Goal: Task Accomplishment & Management: Manage account settings

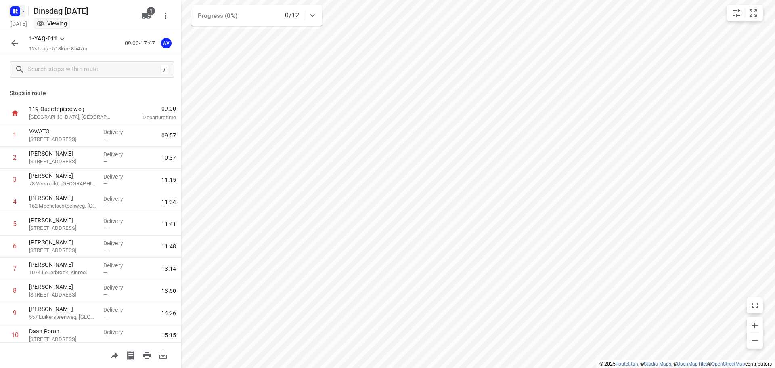
click at [17, 8] on rect "button" at bounding box center [15, 11] width 10 height 10
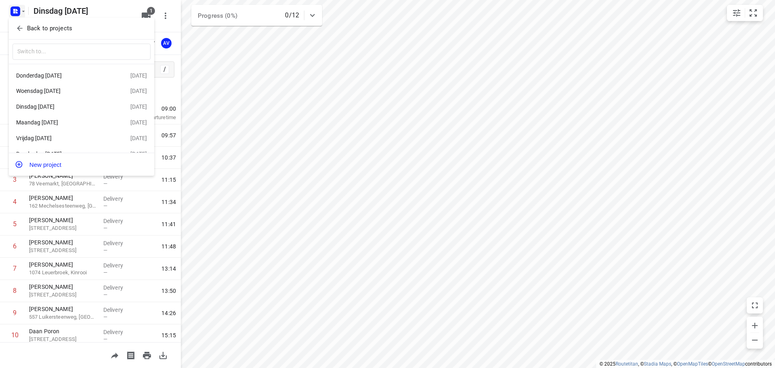
click at [60, 125] on div "[DATE]" at bounding box center [62, 122] width 93 height 6
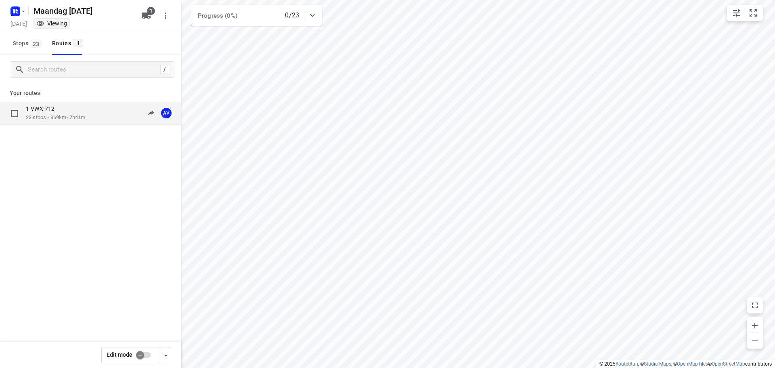
click at [85, 114] on p "23 stops • 369km • 7h41m" at bounding box center [55, 118] width 59 height 8
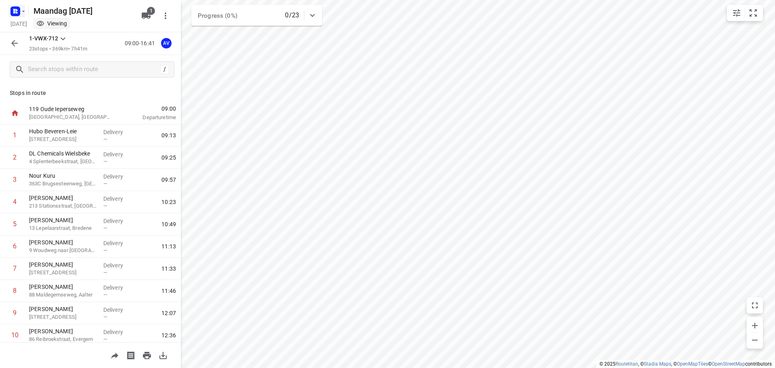
click at [10, 13] on rect "button" at bounding box center [15, 11] width 10 height 10
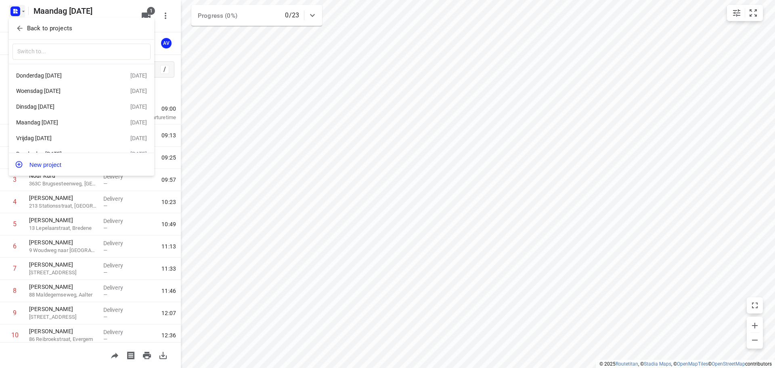
click at [63, 138] on div "[DATE]" at bounding box center [62, 138] width 93 height 6
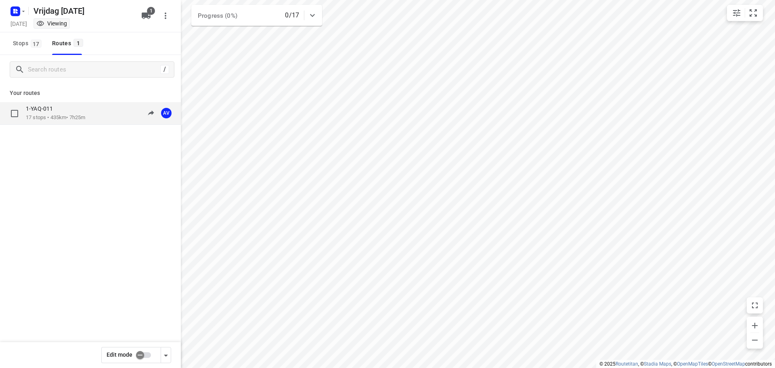
click at [104, 110] on div "1-YAQ-011 17 stops • 435km • 7h25m 09:00-16:25 AV" at bounding box center [103, 113] width 155 height 17
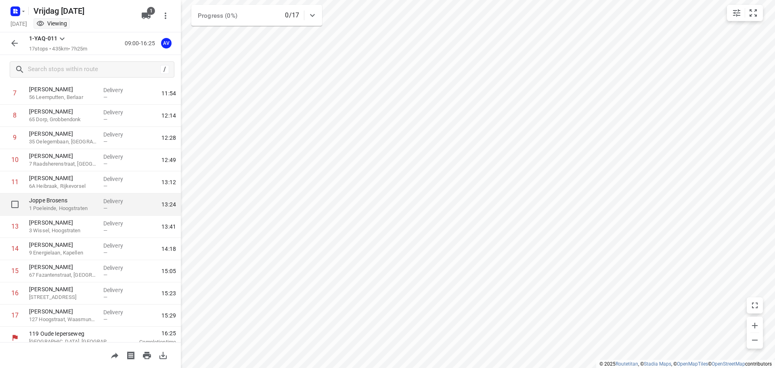
scroll to position [182, 0]
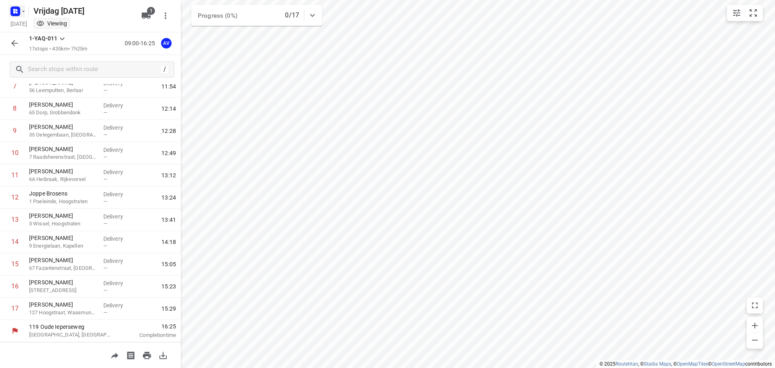
click at [19, 11] on rect "button" at bounding box center [15, 11] width 10 height 10
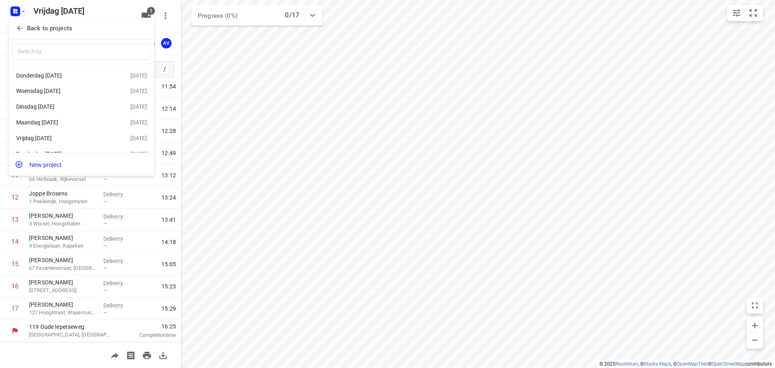
scroll to position [15, 0]
click at [61, 143] on div "[DATE]" at bounding box center [62, 141] width 93 height 6
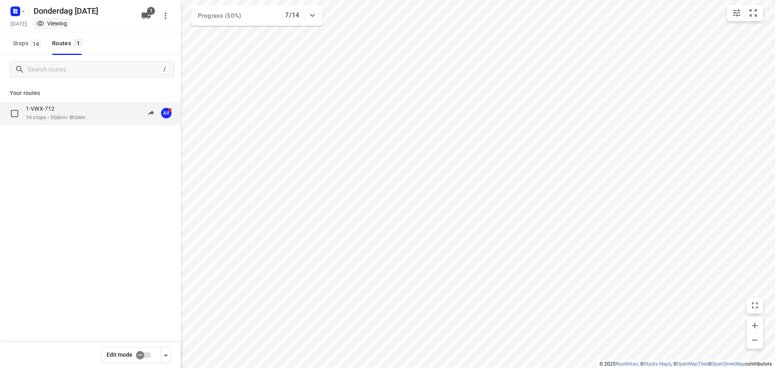
click at [85, 118] on p "14 stops • 556km • 8h54m" at bounding box center [55, 118] width 59 height 8
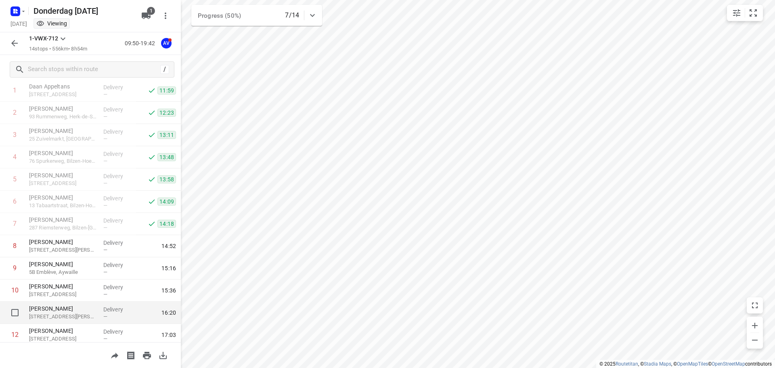
scroll to position [115, 0]
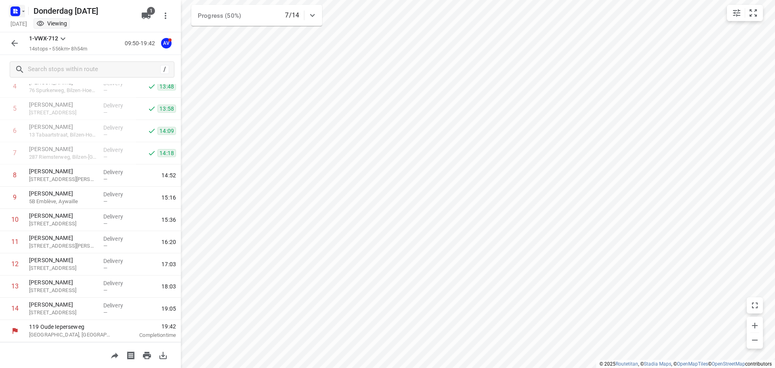
click at [19, 11] on rect "button" at bounding box center [15, 11] width 10 height 10
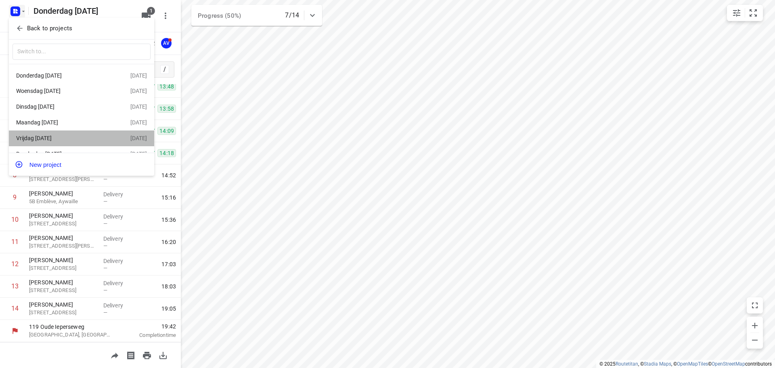
click at [83, 139] on div "[DATE]" at bounding box center [62, 138] width 93 height 6
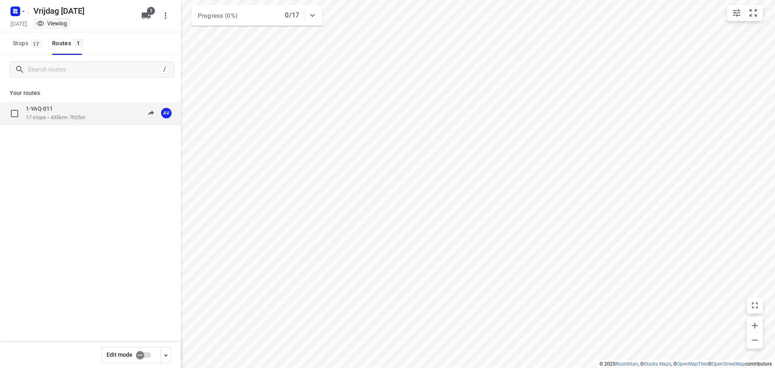
click at [90, 115] on div "1-YAQ-011 17 stops • 435km • 7h25m 09:00-16:25 AV" at bounding box center [103, 113] width 155 height 17
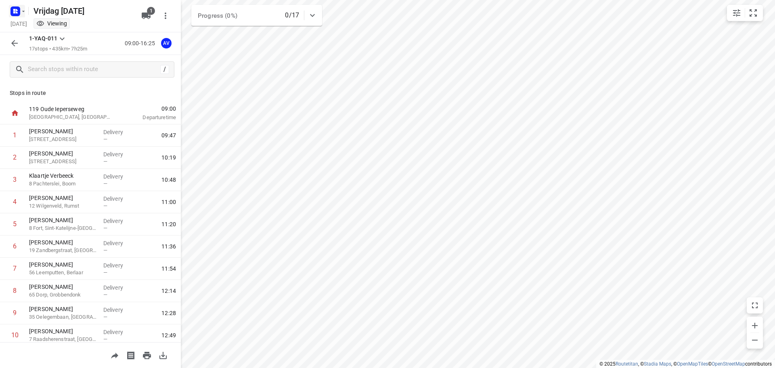
click at [19, 10] on rect "button" at bounding box center [15, 11] width 10 height 10
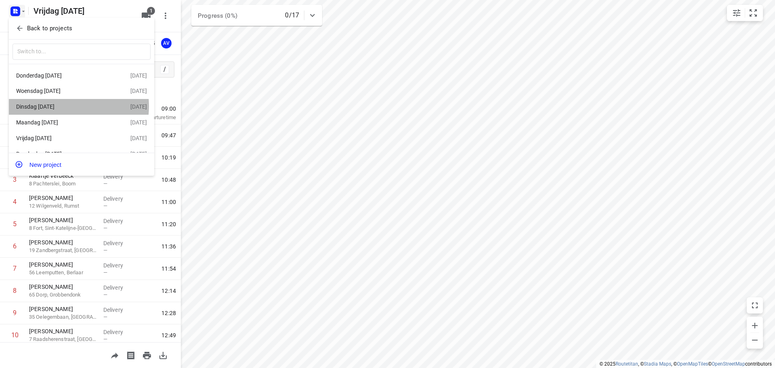
click at [57, 107] on div "[DATE]" at bounding box center [62, 106] width 93 height 6
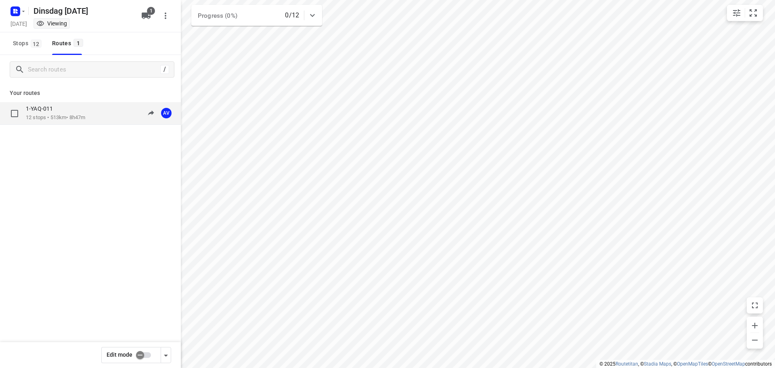
click at [67, 119] on p "12 stops • 513km • 8h47m" at bounding box center [55, 118] width 59 height 8
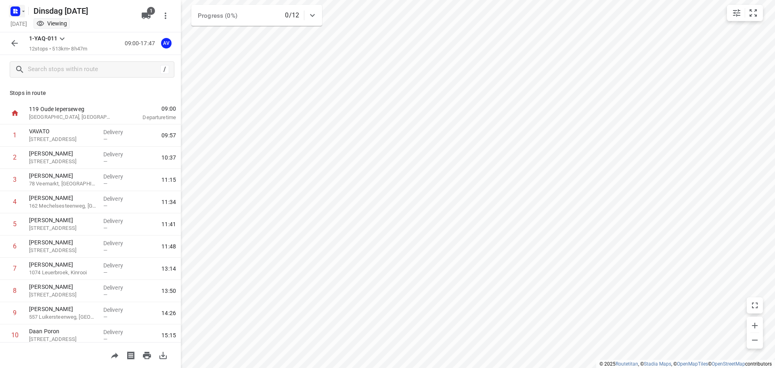
click at [19, 7] on icon "button" at bounding box center [15, 11] width 13 height 13
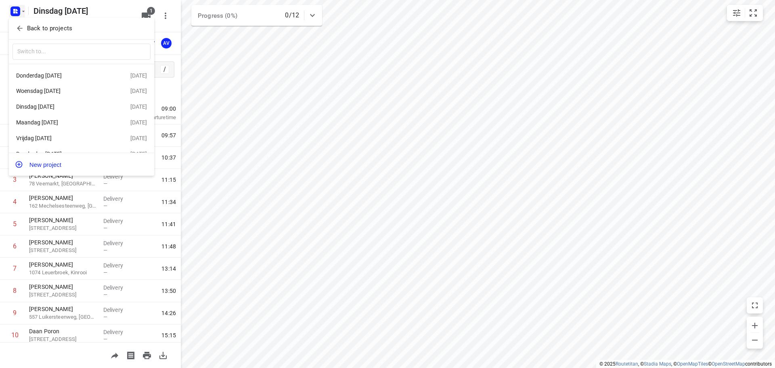
click at [62, 75] on div "[DATE]" at bounding box center [62, 75] width 93 height 6
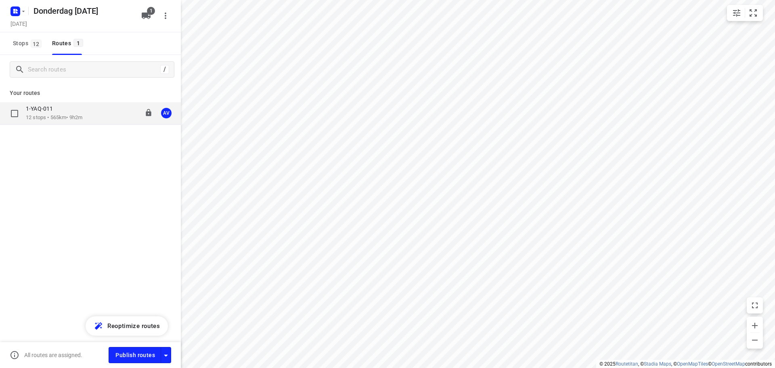
click at [91, 113] on div "1-YAQ-011 12 stops • 565km • 9h2m 09:00-18:27 AV" at bounding box center [103, 113] width 155 height 17
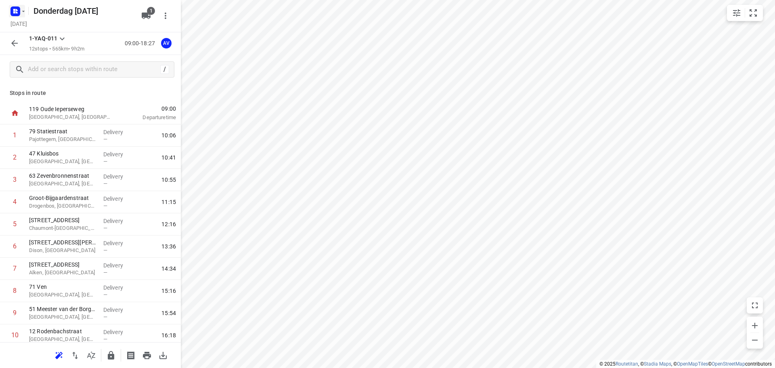
click at [19, 9] on rect "button" at bounding box center [15, 11] width 10 height 10
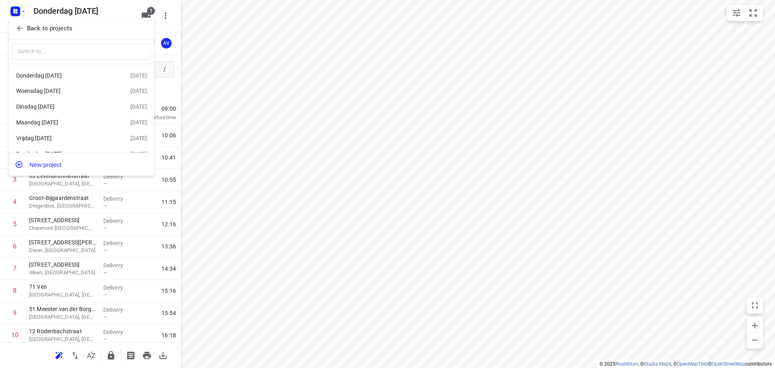
click at [60, 139] on div "[DATE]" at bounding box center [62, 138] width 93 height 6
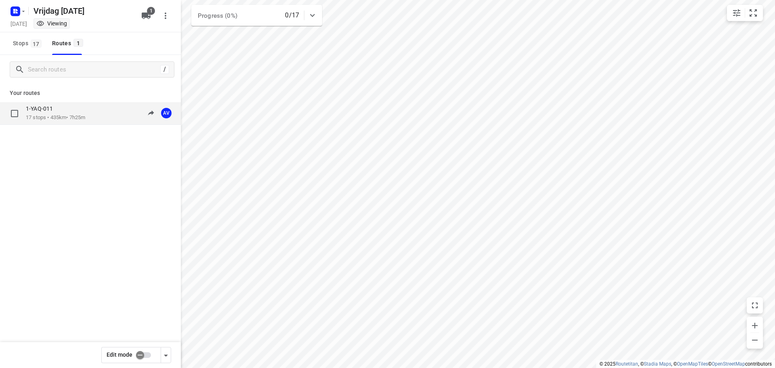
click at [84, 110] on div "1-YAQ-011" at bounding box center [55, 109] width 59 height 9
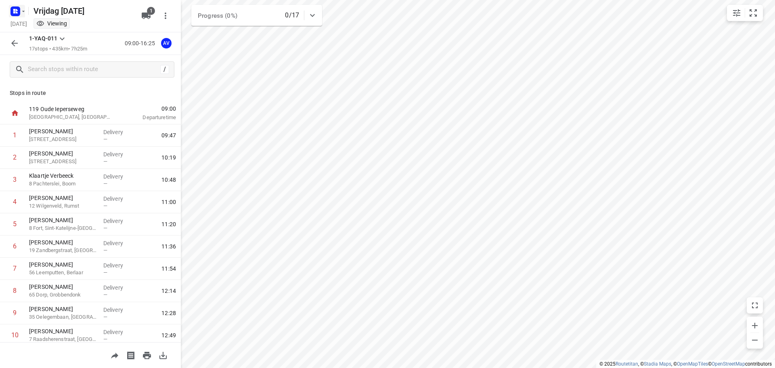
click at [17, 14] on rect "button" at bounding box center [15, 11] width 10 height 10
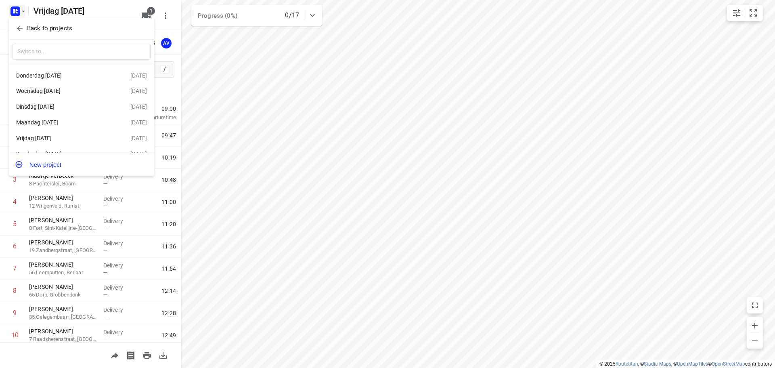
click at [56, 108] on div "[DATE]" at bounding box center [62, 106] width 93 height 6
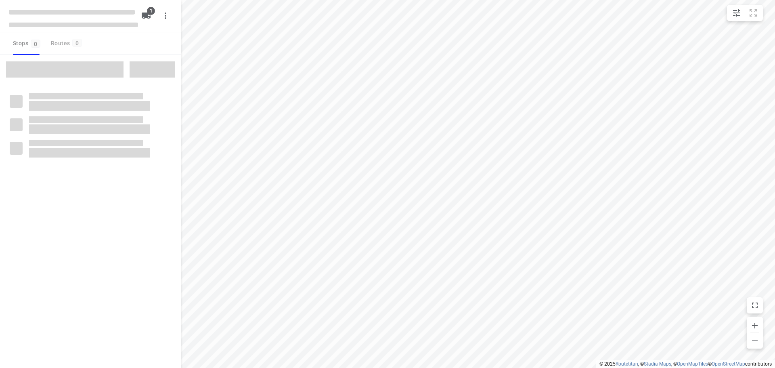
type input "distance"
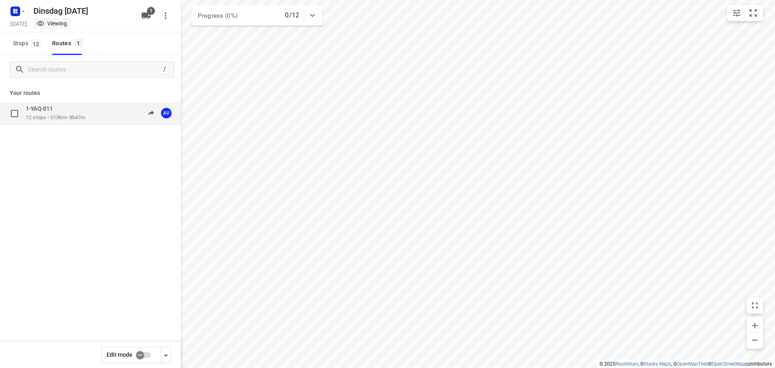
click at [100, 114] on div "1-YAQ-011 12 stops • 513km • 8h47m 09:00-17:47 AV" at bounding box center [103, 113] width 155 height 17
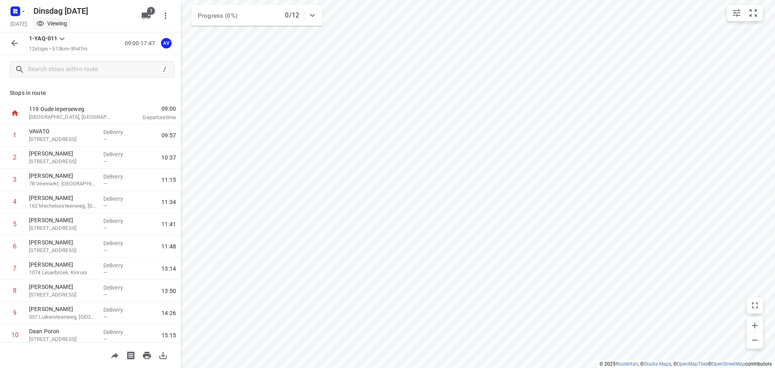
click at [14, 41] on icon "button" at bounding box center [14, 43] width 6 height 6
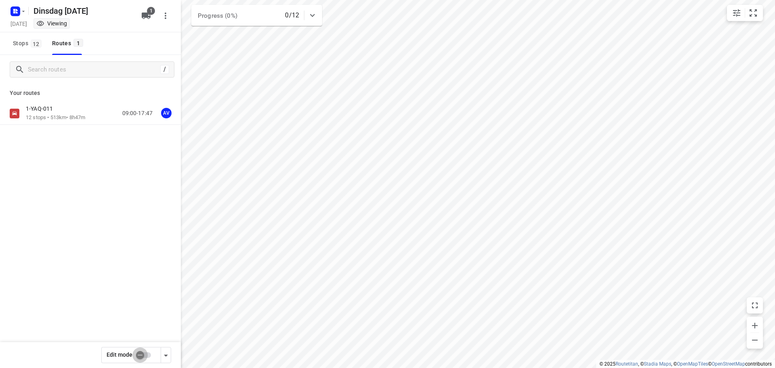
click at [145, 355] on input "checkbox" at bounding box center [140, 354] width 46 height 15
checkbox input "true"
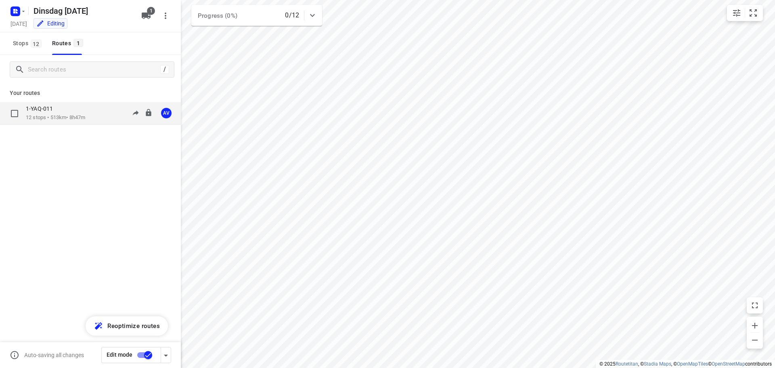
click at [92, 113] on div "1-YAQ-011 12 stops • 513km • 8h47m 09:00-17:47 AV" at bounding box center [103, 113] width 155 height 17
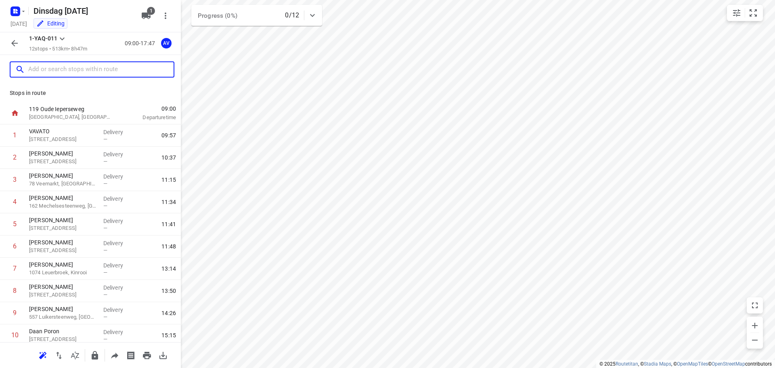
click at [88, 71] on input "text" at bounding box center [100, 69] width 145 height 13
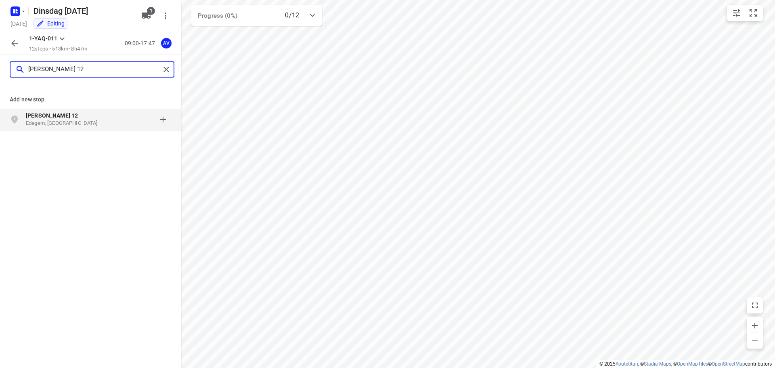
type input "adolf queteletlaan 12"
click at [107, 118] on p "Adolf Queteletlaan 12" at bounding box center [67, 115] width 82 height 8
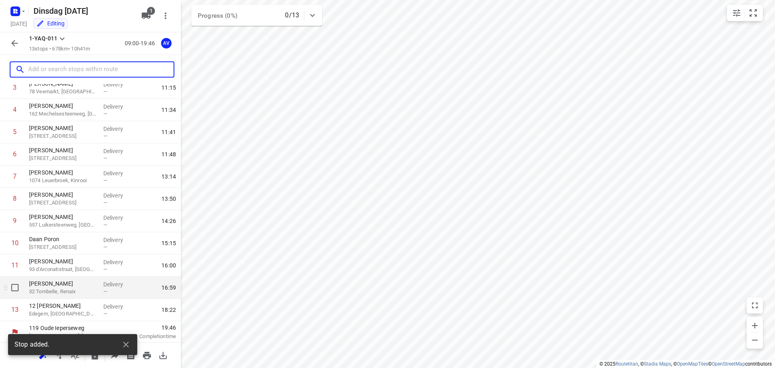
scroll to position [93, 0]
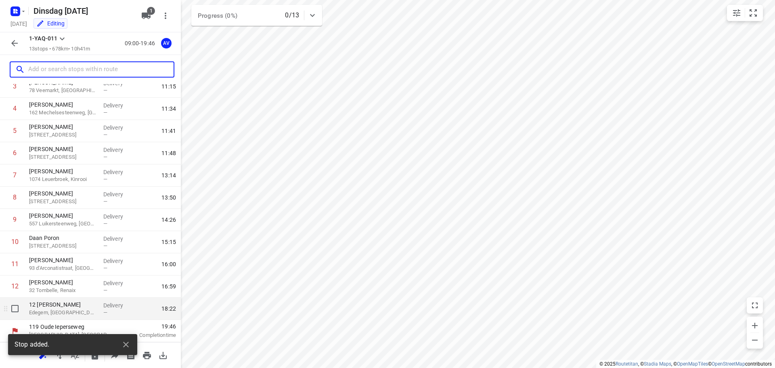
click at [78, 312] on p "Edegem, Belgium" at bounding box center [63, 312] width 68 height 8
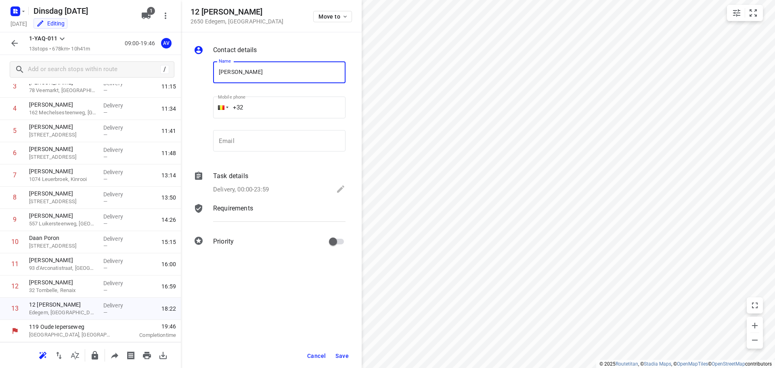
type input "[PERSON_NAME]"
drag, startPoint x: 274, startPoint y: 102, endPoint x: 280, endPoint y: 97, distance: 7.2
click at [274, 101] on input "+32" at bounding box center [279, 107] width 132 height 22
type input "+32 478563842"
click at [267, 189] on p "Delivery, 00:00-23:59" at bounding box center [241, 189] width 56 height 9
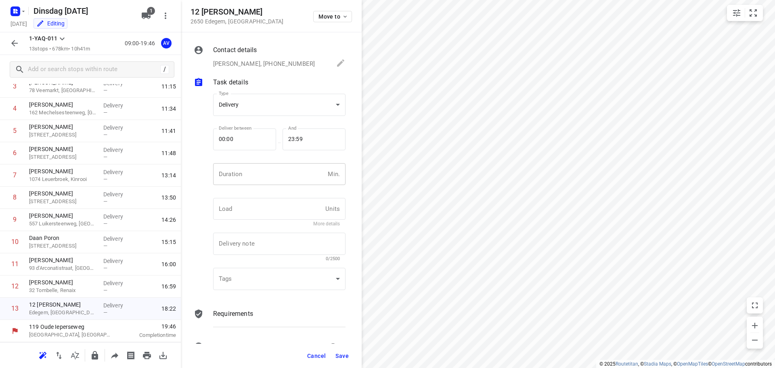
click at [270, 182] on input "number" at bounding box center [268, 174] width 111 height 22
type input "1"
click at [341, 353] on span "Save" at bounding box center [341, 355] width 13 height 6
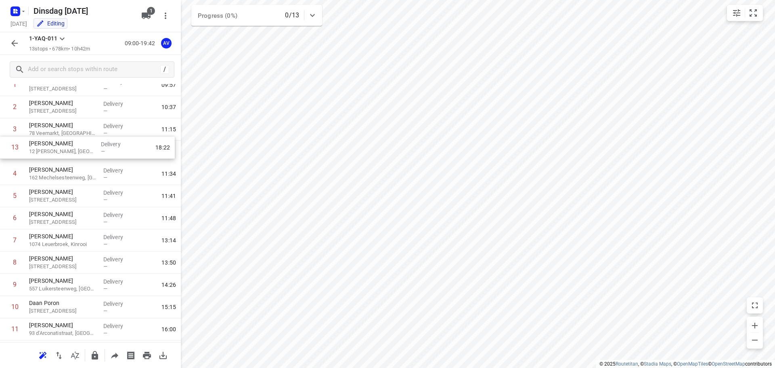
scroll to position [48, 0]
drag, startPoint x: 3, startPoint y: 312, endPoint x: 3, endPoint y: 157, distance: 154.5
click at [3, 157] on div "1 VAVATO 14 Waaslandlaan, Lokeren Delivery — 09:57 2 Gert Verdickt 184 Hollestr…" at bounding box center [90, 221] width 181 height 289
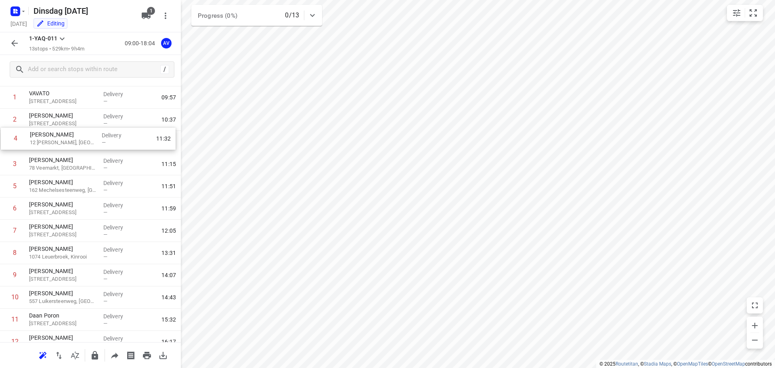
drag, startPoint x: 4, startPoint y: 151, endPoint x: 6, endPoint y: 131, distance: 19.9
click at [6, 131] on div "1 VAVATO 14 Waaslandlaan, Lokeren Delivery — 09:57 2 Gert Verdickt 184 Hollestr…" at bounding box center [90, 230] width 181 height 289
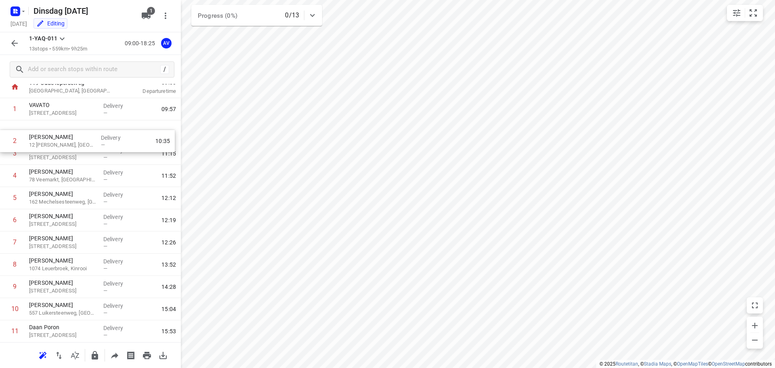
scroll to position [24, 0]
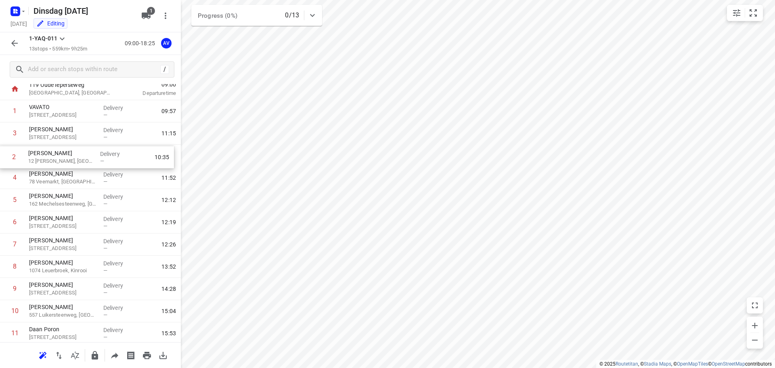
drag, startPoint x: 7, startPoint y: 121, endPoint x: 6, endPoint y: 159, distance: 37.9
click at [6, 159] on div "1 VAVATO 14 Waaslandlaan, Lokeren Delivery — 09:57 2 Tommy Verstraeten 12 Adolf…" at bounding box center [90, 244] width 181 height 289
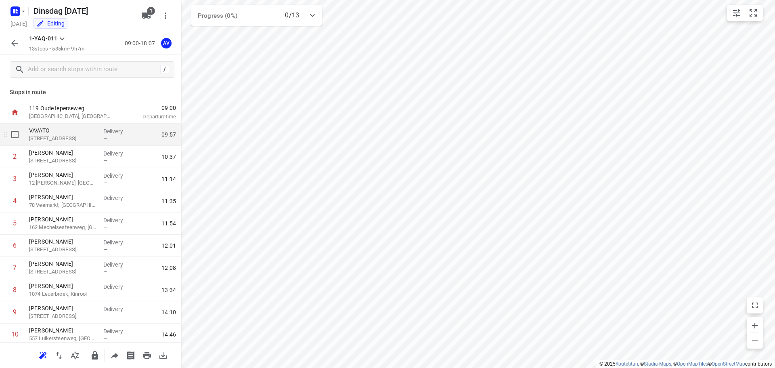
scroll to position [0, 0]
drag, startPoint x: 3, startPoint y: 204, endPoint x: 5, endPoint y: 186, distance: 17.8
click at [5, 185] on div "1 VAVATO 14 Waaslandlaan, Lokeren Delivery — 09:57 2 Gert Verdickt 184 Hollestr…" at bounding box center [90, 268] width 181 height 289
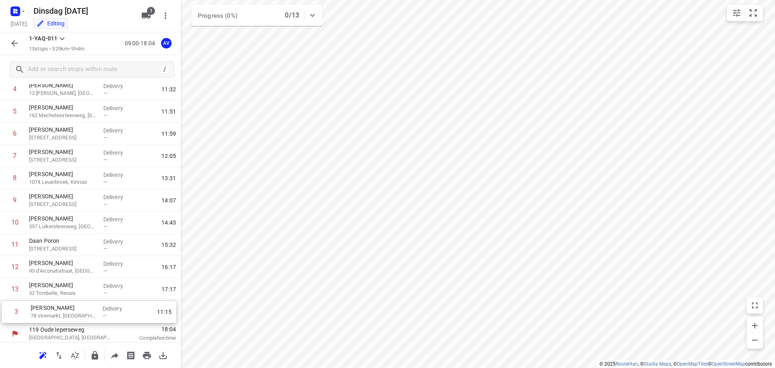
scroll to position [93, 0]
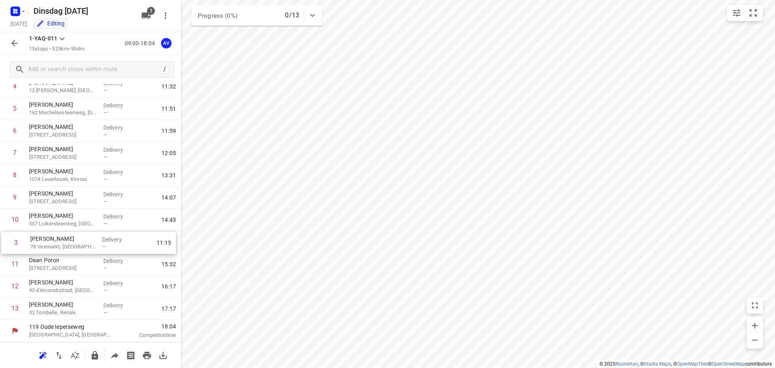
drag, startPoint x: 5, startPoint y: 180, endPoint x: 6, endPoint y: 245, distance: 65.4
click at [6, 245] on div "1 VAVATO 14 Waaslandlaan, Lokeren Delivery — 09:57 2 Gert Verdickt 184 Hollestr…" at bounding box center [90, 175] width 181 height 289
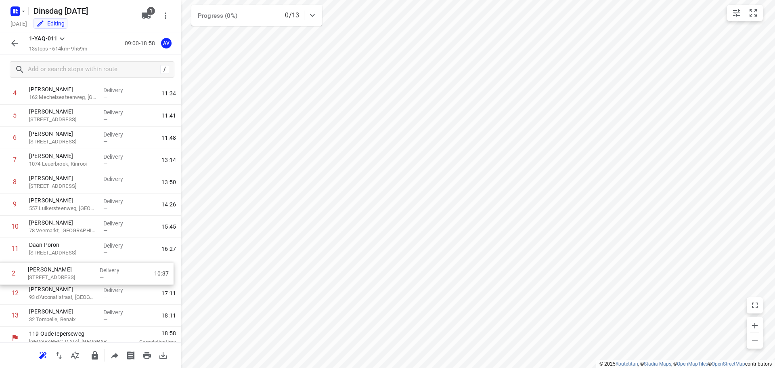
scroll to position [86, 0]
drag, startPoint x: 4, startPoint y: 146, endPoint x: 4, endPoint y: 273, distance: 127.5
click at [4, 273] on div "1 VAVATO 14 Waaslandlaan, Lokeren Delivery — 09:57 2 Gert Verdickt 184 Hollestr…" at bounding box center [90, 182] width 181 height 289
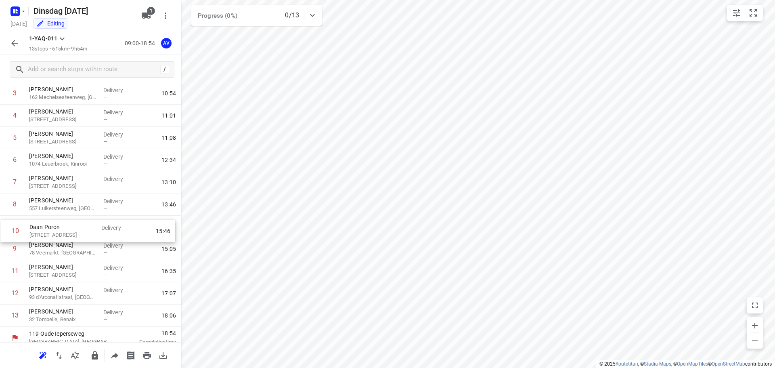
drag, startPoint x: 3, startPoint y: 252, endPoint x: 4, endPoint y: 231, distance: 21.4
click at [4, 231] on div "1 VAVATO 14 Waaslandlaan, Lokeren Delivery — 09:57 2 Tommy Verstraeten 12 Adolf…" at bounding box center [90, 182] width 181 height 289
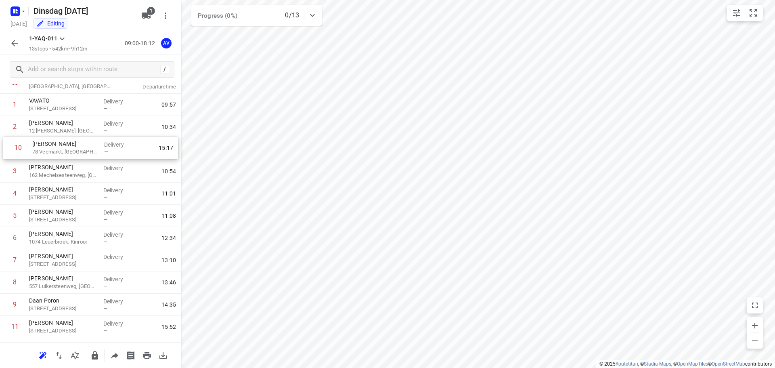
scroll to position [31, 0]
drag, startPoint x: 4, startPoint y: 253, endPoint x: 6, endPoint y: 153, distance: 100.1
click at [6, 153] on div "1 VAVATO 14 Waaslandlaan, Lokeren Delivery — 09:57 2 Tommy Verstraeten 12 Adolf…" at bounding box center [90, 238] width 181 height 289
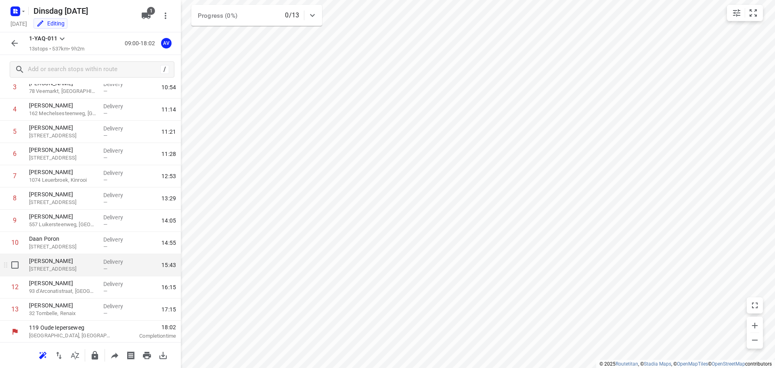
scroll to position [93, 0]
click at [15, 42] on icon "button" at bounding box center [15, 43] width 10 height 10
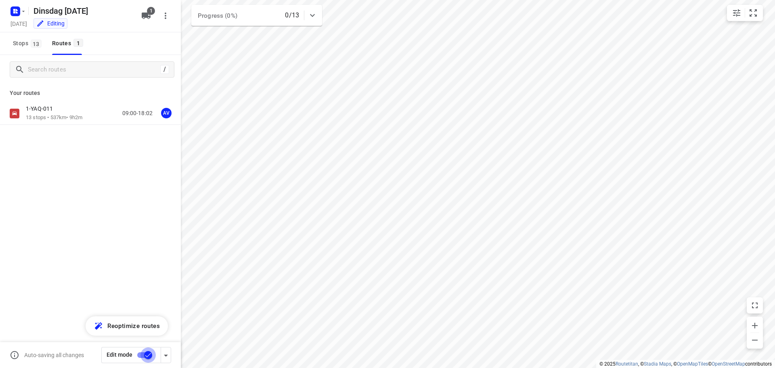
click at [141, 353] on input "checkbox" at bounding box center [148, 354] width 46 height 15
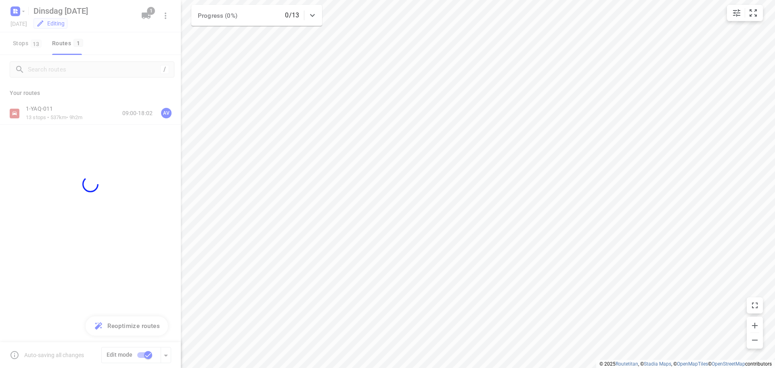
checkbox input "false"
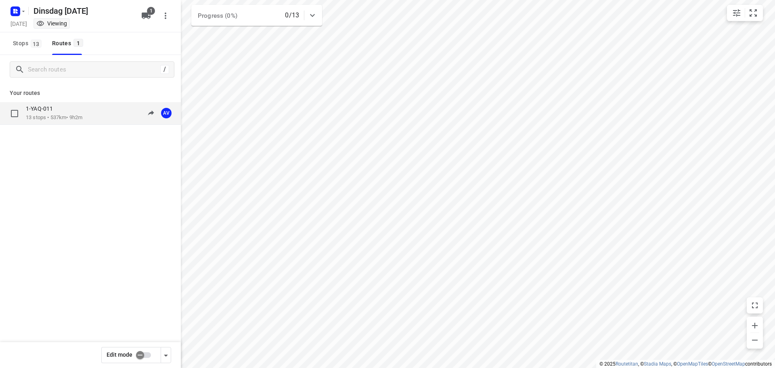
click at [82, 115] on p "13 stops • 537km • 9h2m" at bounding box center [54, 118] width 56 height 8
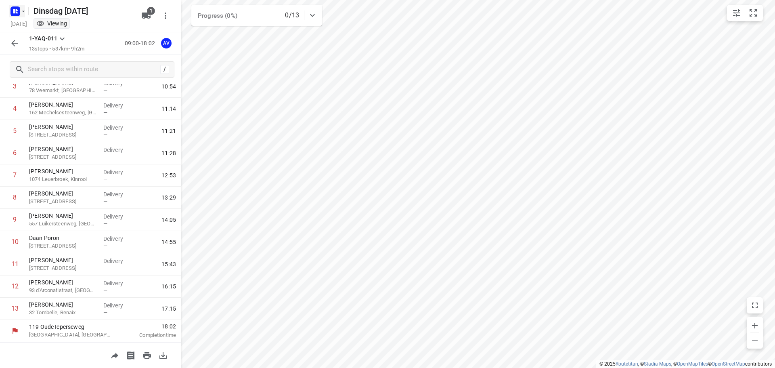
click at [21, 13] on icon "button" at bounding box center [23, 11] width 6 height 6
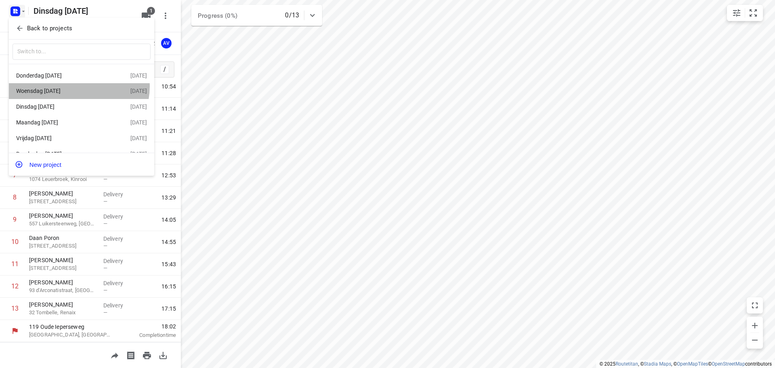
click at [77, 87] on div "[DATE]" at bounding box center [73, 91] width 114 height 10
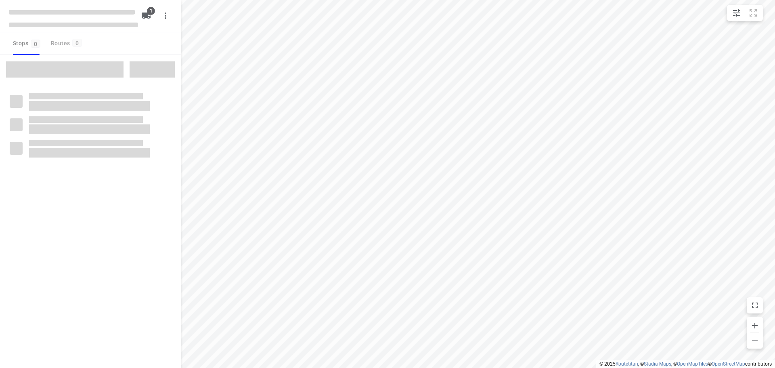
type input "distance"
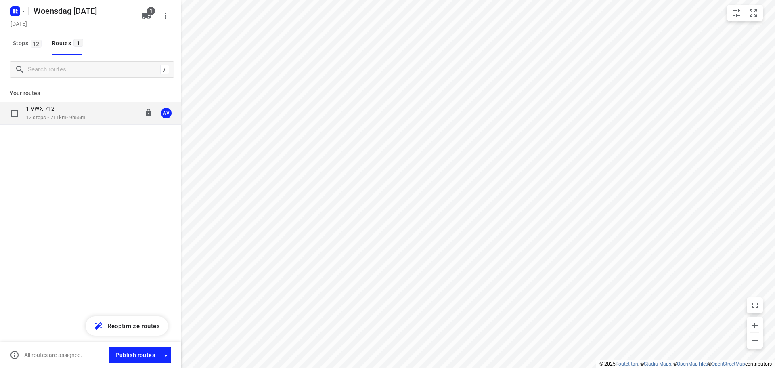
click at [85, 115] on p "12 stops • 711km • 9h55m" at bounding box center [55, 118] width 59 height 8
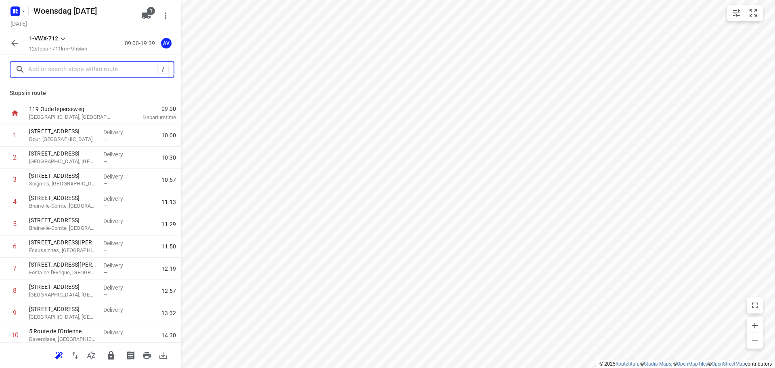
click at [80, 72] on input "text" at bounding box center [92, 69] width 129 height 13
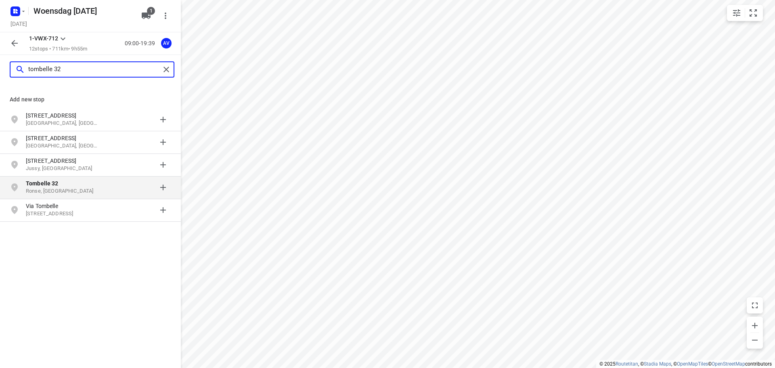
type input "tombelle 32"
click at [83, 185] on p "Tombelle 32" at bounding box center [63, 183] width 74 height 8
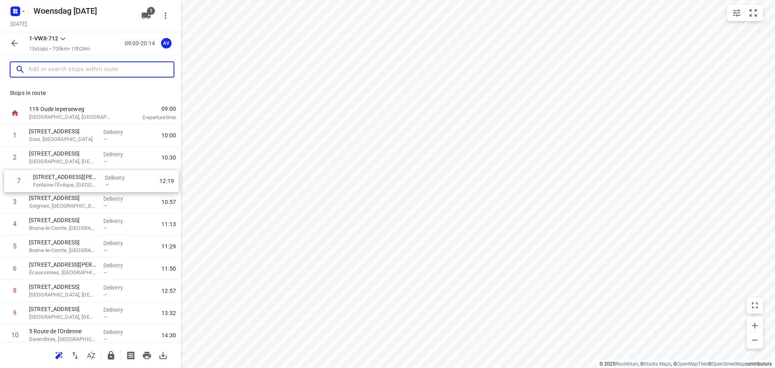
drag, startPoint x: 4, startPoint y: 270, endPoint x: 8, endPoint y: 181, distance: 89.7
click at [8, 181] on div "1 66 Rue Mitrecq Dour, Belgium Delivery — 10:00 2 3 Rue de Binche Mons, Belgium…" at bounding box center [90, 268] width 181 height 289
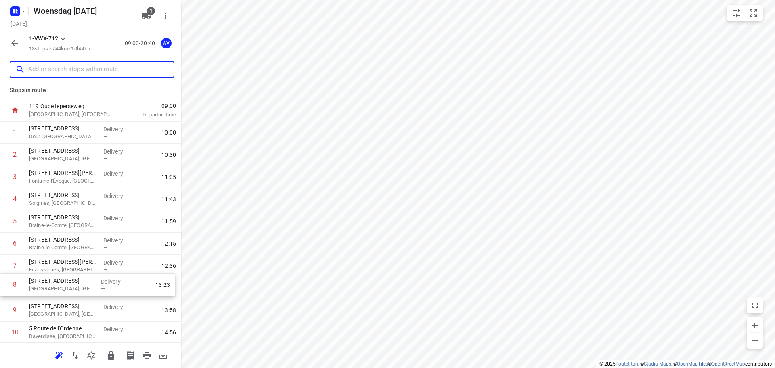
scroll to position [4, 0]
drag, startPoint x: 4, startPoint y: 295, endPoint x: 4, endPoint y: 203, distance: 92.4
click at [4, 203] on div "1 66 Rue Mitrecq Dour, Belgium Delivery — 10:00 2 3 Rue de Binche Mons, Belgium…" at bounding box center [90, 264] width 181 height 289
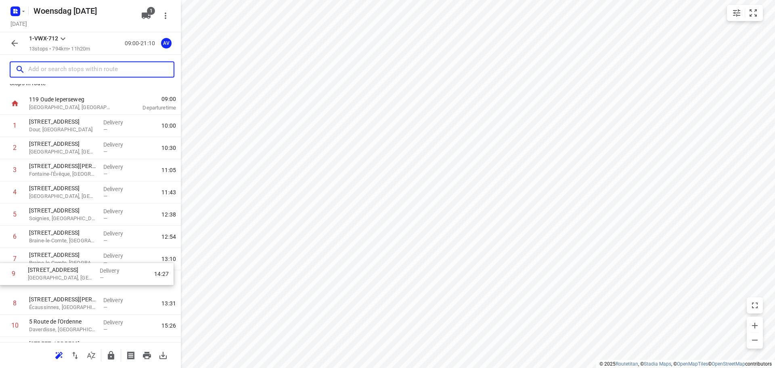
scroll to position [11, 0]
drag, startPoint x: 3, startPoint y: 309, endPoint x: 0, endPoint y: 258, distance: 50.9
click at [0, 258] on div "1 66 Rue Mitrecq Dour, Belgium Delivery — 10:00 2 3 Rue de Binche Mons, Belgium…" at bounding box center [90, 257] width 181 height 289
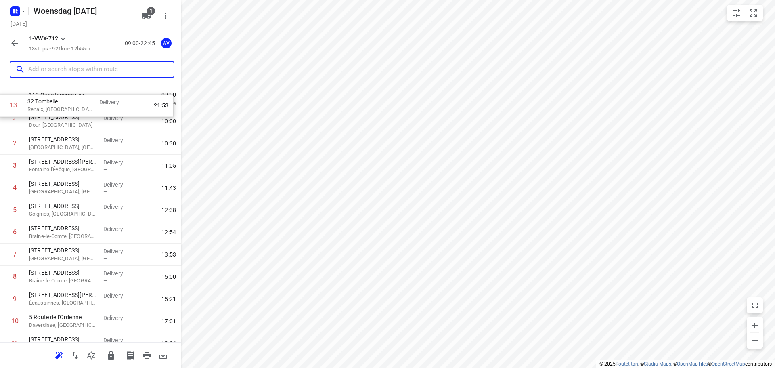
scroll to position [0, 0]
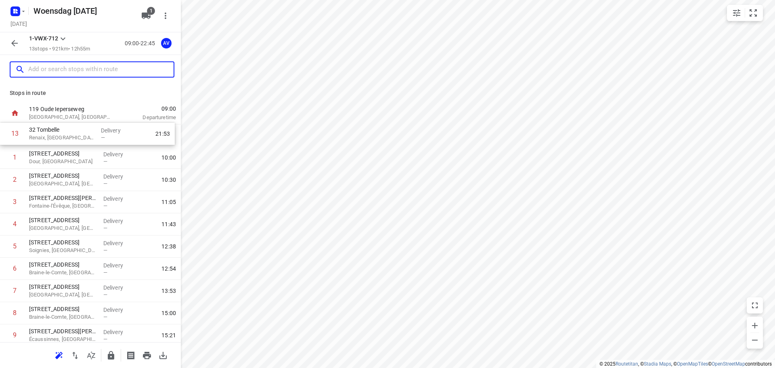
drag, startPoint x: 5, startPoint y: 310, endPoint x: 5, endPoint y: 134, distance: 176.7
click at [5, 134] on div "1 66 Rue Mitrecq Dour, Belgium Delivery — 10:00 2 3 Rue de Binche Mons, Belgium…" at bounding box center [90, 268] width 181 height 289
click at [4, 203] on div "1 32 Tombelle Renaix, Belgium Delivery — 09:47 2 66 Rue Mitrecq Dour, Belgium D…" at bounding box center [90, 268] width 181 height 289
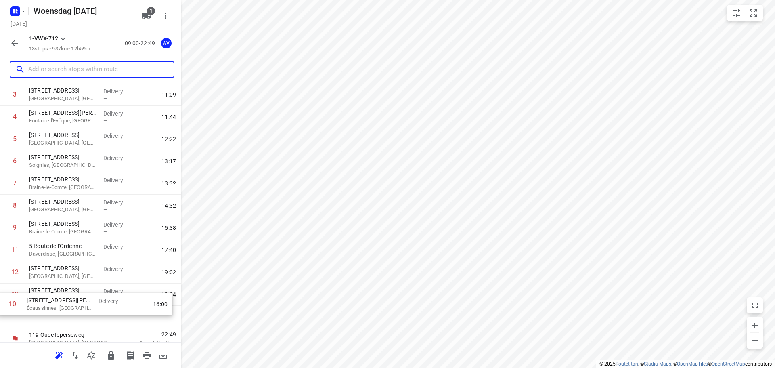
scroll to position [93, 0]
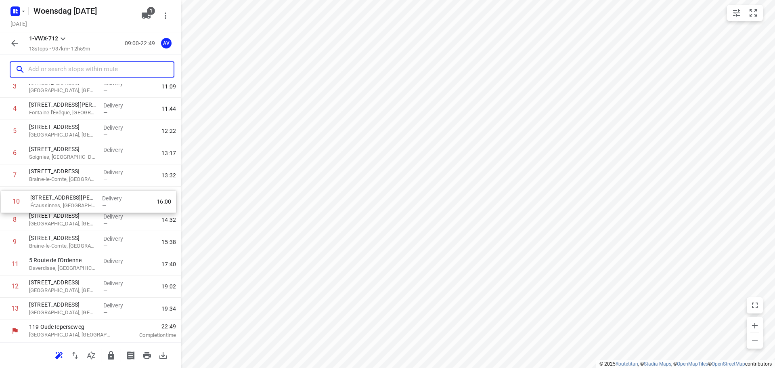
drag, startPoint x: 3, startPoint y: 333, endPoint x: 6, endPoint y: 197, distance: 135.6
click at [5, 197] on div "1 32 Tombelle Renaix, Belgium Delivery — 09:47 2 66 Rue Mitrecq Dour, Belgium D…" at bounding box center [90, 175] width 181 height 289
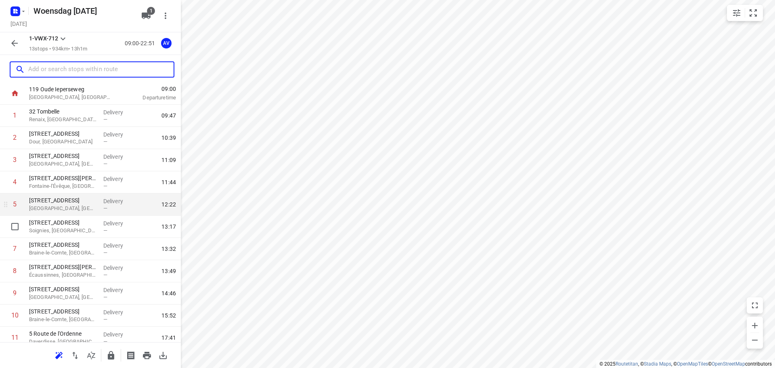
scroll to position [0, 0]
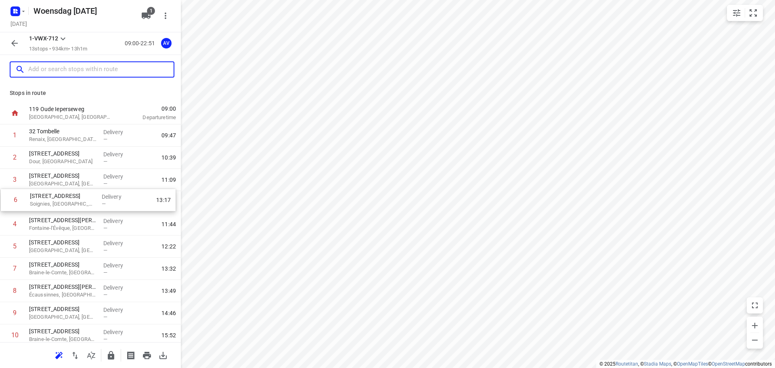
drag, startPoint x: 5, startPoint y: 247, endPoint x: 6, endPoint y: 197, distance: 49.2
click at [6, 197] on div "1 32 Tombelle Renaix, Belgium Delivery — 09:47 2 66 Rue Mitrecq Dour, Belgium D…" at bounding box center [90, 268] width 181 height 289
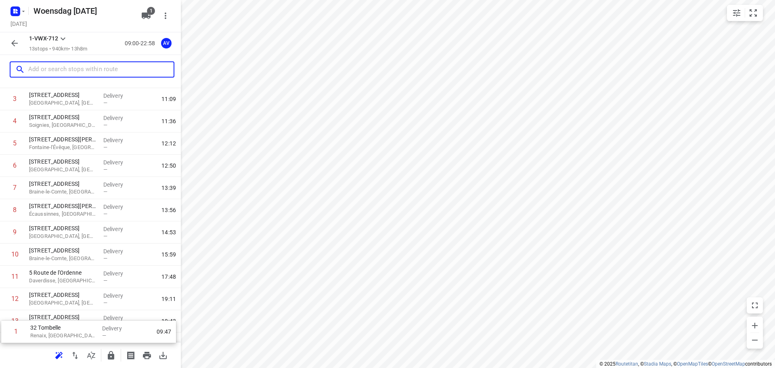
scroll to position [93, 0]
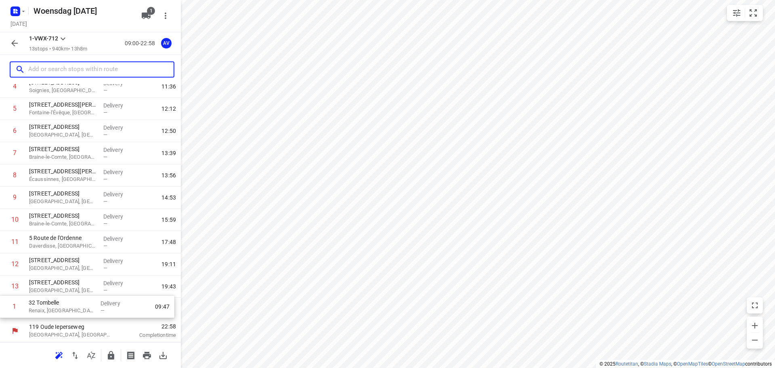
drag, startPoint x: 3, startPoint y: 138, endPoint x: 3, endPoint y: 311, distance: 173.5
click at [3, 311] on div "1 32 Tombelle Renaix, Belgium Delivery — 09:47 2 66 Rue Mitrecq Dour, Belgium D…" at bounding box center [90, 175] width 181 height 289
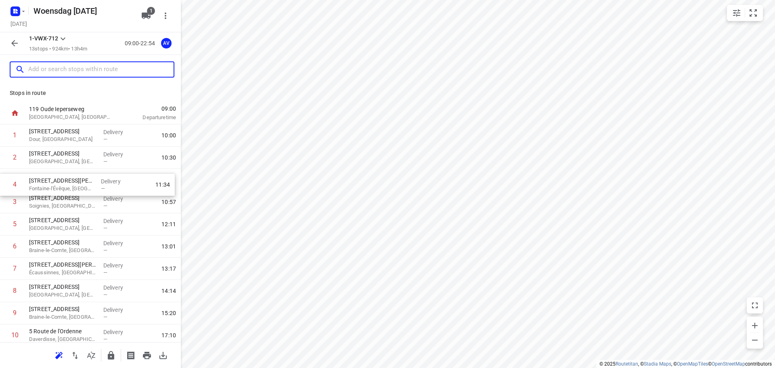
drag, startPoint x: 2, startPoint y: 205, endPoint x: 2, endPoint y: 185, distance: 20.2
click at [2, 185] on div "1 66 Rue Mitrecq Dour, Belgium Delivery — 10:00 2 3 Rue de Binche Mons, Belgium…" at bounding box center [90, 268] width 181 height 289
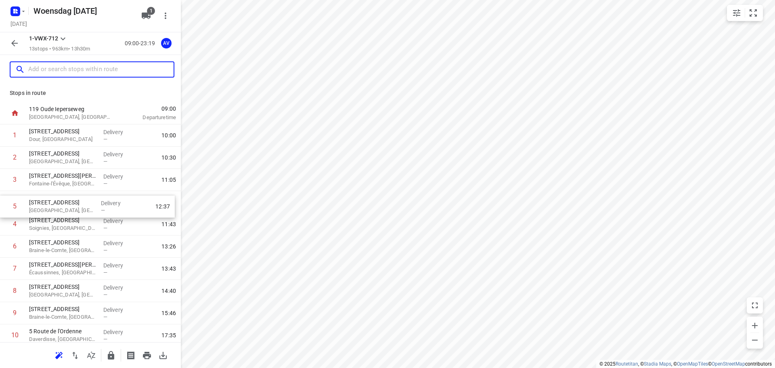
drag, startPoint x: 2, startPoint y: 224, endPoint x: 2, endPoint y: 207, distance: 16.5
click at [2, 207] on div "1 66 Rue Mitrecq Dour, Belgium Delivery — 10:00 2 3 Rue de Binche Mons, Belgium…" at bounding box center [90, 268] width 181 height 289
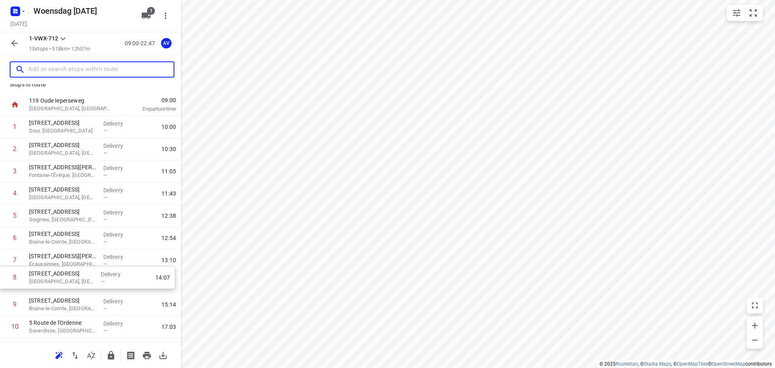
scroll to position [10, 0]
drag, startPoint x: 3, startPoint y: 291, endPoint x: 4, endPoint y: 214, distance: 76.7
click at [4, 215] on div "1 66 Rue Mitrecq Dour, Belgium Delivery — 10:00 2 3 Rue de Binche Mons, Belgium…" at bounding box center [90, 258] width 181 height 289
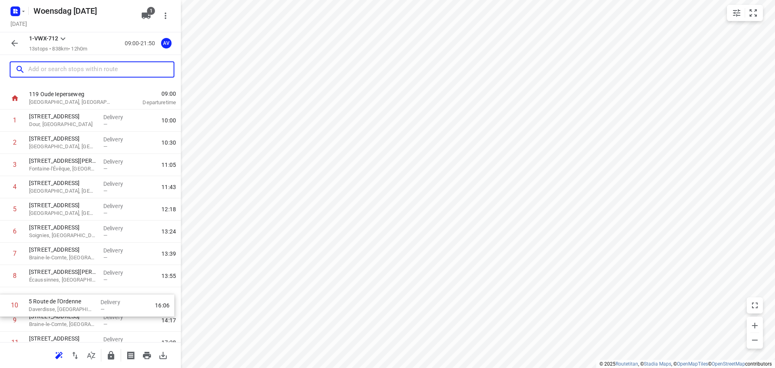
scroll to position [17, 0]
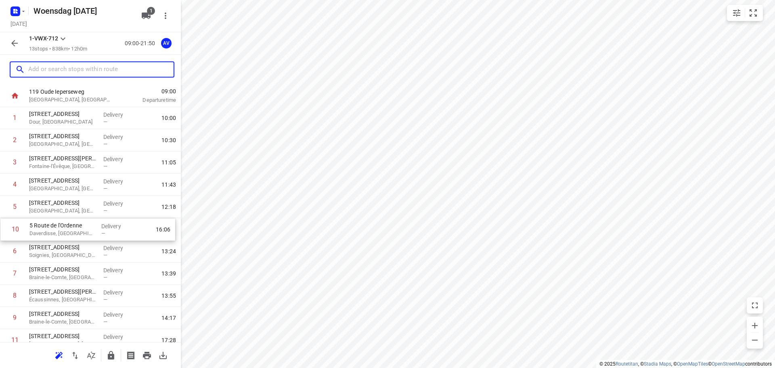
drag, startPoint x: 4, startPoint y: 330, endPoint x: 4, endPoint y: 233, distance: 96.8
click at [4, 233] on div "1 66 Rue Mitrecq Dour, Belgium Delivery — 10:00 2 3 Rue de Binche Mons, Belgium…" at bounding box center [90, 251] width 181 height 289
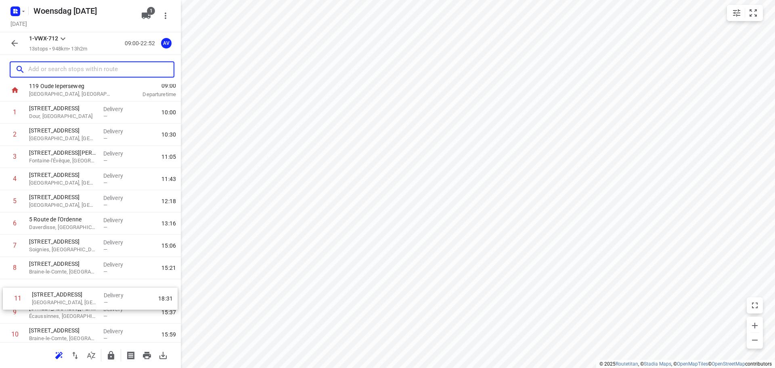
scroll to position [25, 0]
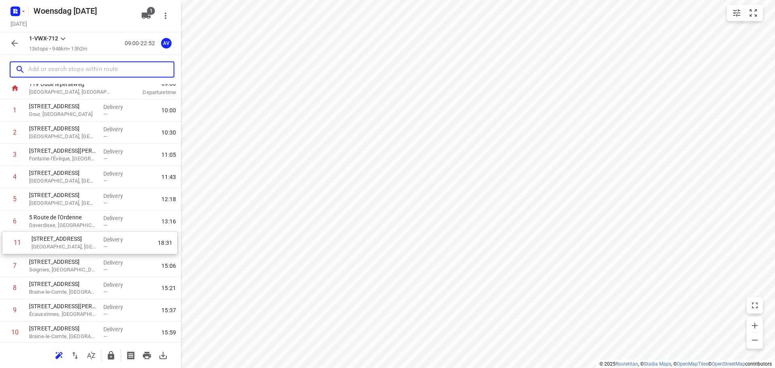
drag, startPoint x: 4, startPoint y: 337, endPoint x: 6, endPoint y: 238, distance: 99.3
click at [6, 238] on div "1 66 Rue Mitrecq Dour, Belgium Delivery — 10:00 2 3 Rue de Binche Mons, Belgium…" at bounding box center [90, 243] width 181 height 289
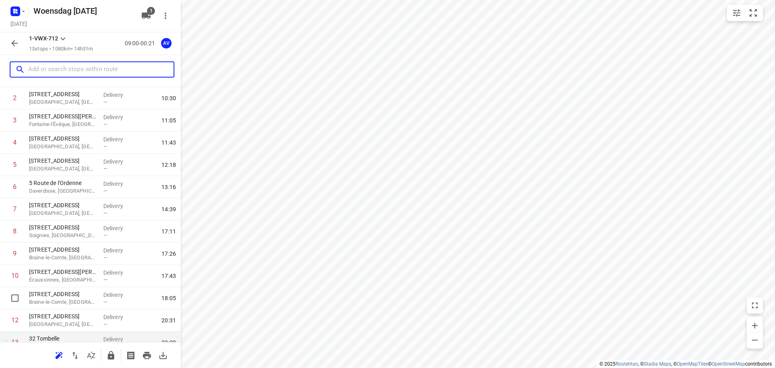
scroll to position [93, 0]
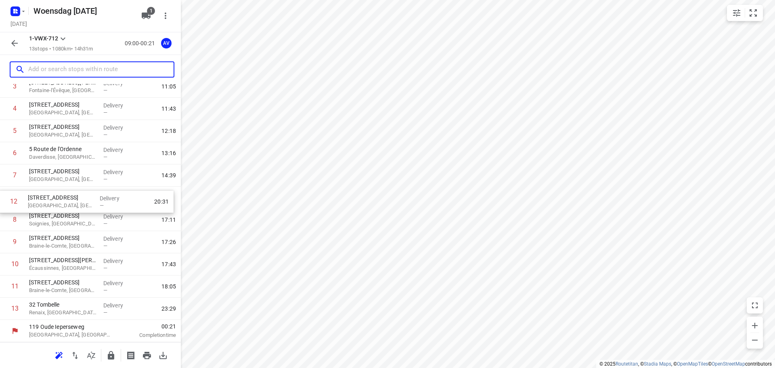
drag, startPoint x: 4, startPoint y: 290, endPoint x: 2, endPoint y: 203, distance: 86.8
click at [2, 203] on div "1 66 Rue Mitrecq Dour, Belgium Delivery — 10:00 2 3 Rue de Binche Mons, Belgium…" at bounding box center [90, 175] width 181 height 289
drag, startPoint x: 4, startPoint y: 264, endPoint x: 6, endPoint y: 222, distance: 42.5
click at [6, 222] on div "1 66 Rue Mitrecq Dour, Belgium Delivery — 10:00 2 3 Rue de Binche Mons, Belgium…" at bounding box center [90, 175] width 181 height 289
drag, startPoint x: 2, startPoint y: 268, endPoint x: 2, endPoint y: 243, distance: 24.2
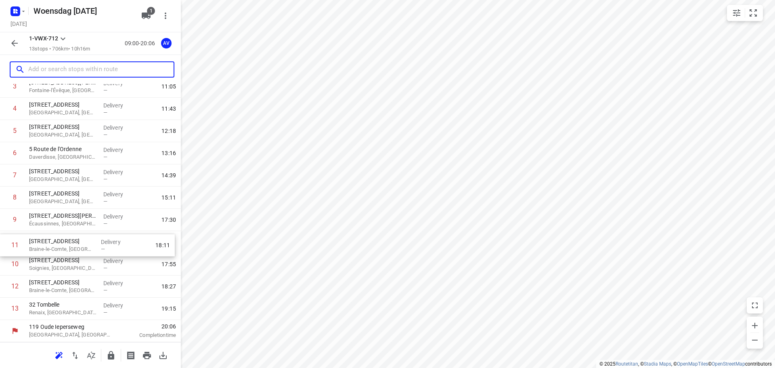
click at [2, 240] on div "1 66 Rue Mitrecq Dour, Belgium Delivery — 10:00 2 3 Rue de Binche Mons, Belgium…" at bounding box center [90, 175] width 181 height 289
drag, startPoint x: 2, startPoint y: 289, endPoint x: 2, endPoint y: 269, distance: 19.4
click at [2, 269] on div "1 66 Rue Mitrecq Dour, Belgium Delivery — 10:00 2 3 Rue de Binche Mons, Belgium…" at bounding box center [90, 175] width 181 height 289
drag, startPoint x: 3, startPoint y: 266, endPoint x: 4, endPoint y: 245, distance: 20.6
click at [4, 245] on div "1 66 Rue Mitrecq Dour, Belgium Delivery — 10:00 2 3 Rue de Binche Mons, Belgium…" at bounding box center [90, 175] width 181 height 289
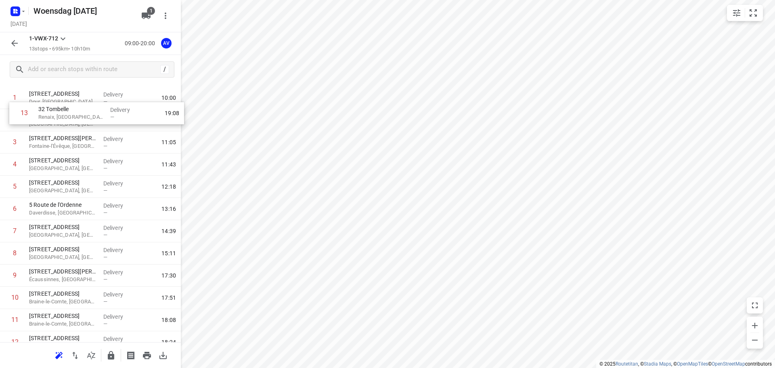
scroll to position [0, 0]
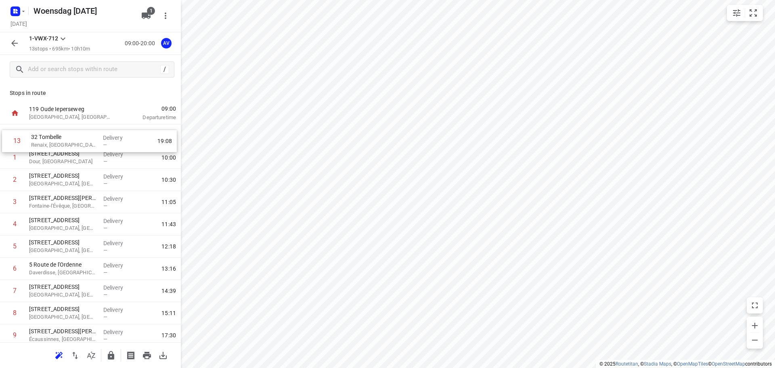
drag, startPoint x: 6, startPoint y: 309, endPoint x: 9, endPoint y: 135, distance: 173.9
click at [8, 135] on div "1 66 Rue Mitrecq Dour, Belgium Delivery — 10:00 2 3 Rue de Binche Mons, Belgium…" at bounding box center [90, 268] width 181 height 289
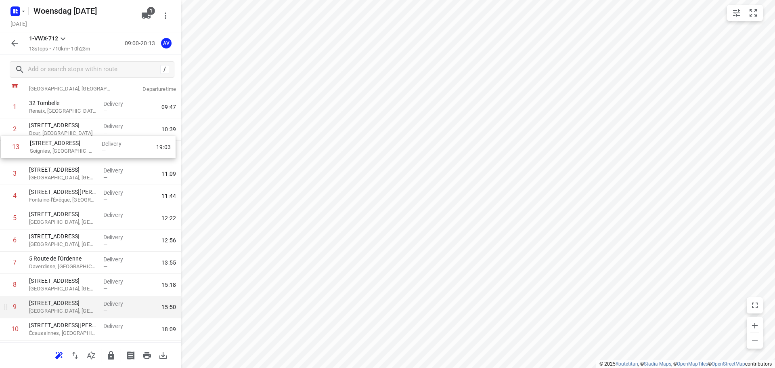
scroll to position [25, 0]
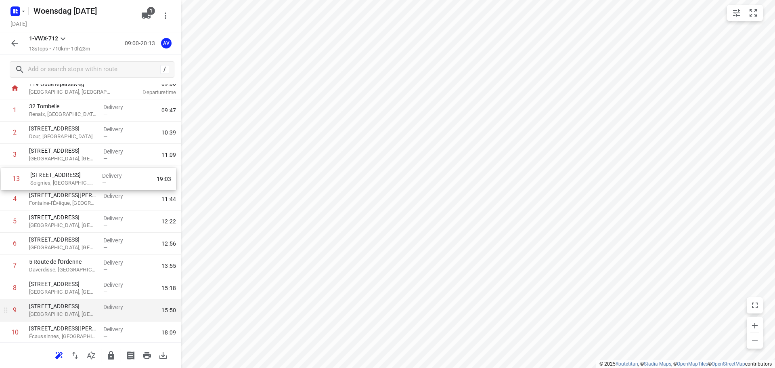
drag, startPoint x: 2, startPoint y: 309, endPoint x: 3, endPoint y: 175, distance: 133.6
click at [3, 175] on div "1 32 Tombelle Renaix, Belgium Delivery — 09:47 2 66 Rue Mitrecq Dour, Belgium D…" at bounding box center [90, 243] width 181 height 289
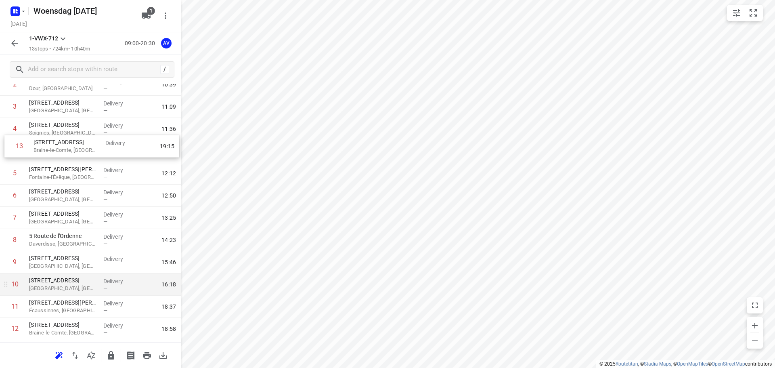
scroll to position [72, 0]
drag, startPoint x: 5, startPoint y: 309, endPoint x: 6, endPoint y: 151, distance: 157.8
click at [6, 151] on div "1 32 Tombelle Renaix, Belgium Delivery — 09:47 2 66 Rue Mitrecq Dour, Belgium D…" at bounding box center [90, 196] width 181 height 289
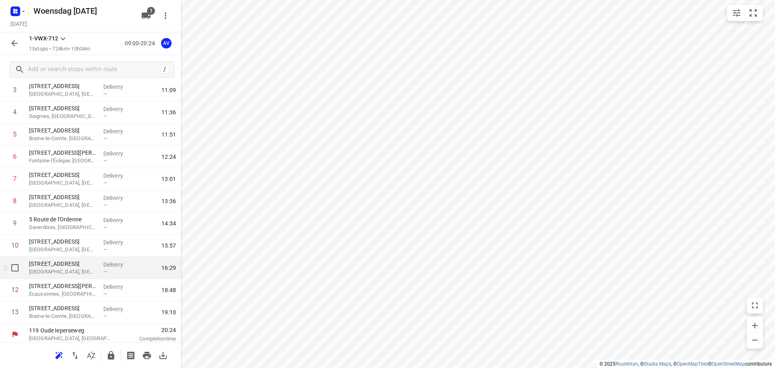
scroll to position [93, 0]
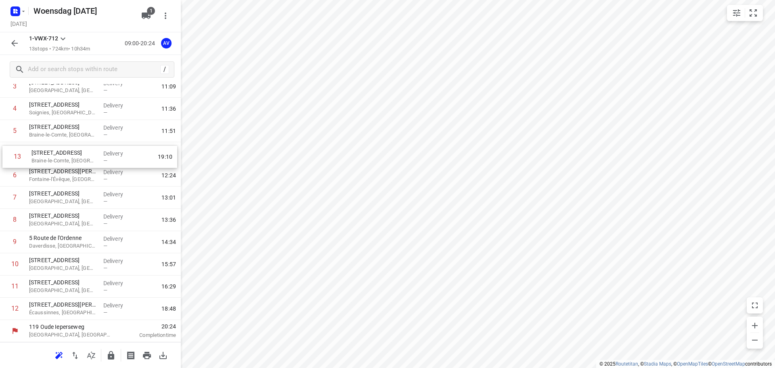
drag, startPoint x: 4, startPoint y: 309, endPoint x: 7, endPoint y: 155, distance: 154.6
click at [7, 155] on div "1 32 Tombelle Renaix, Belgium Delivery — 09:47 2 66 Rue Mitrecq Dour, Belgium D…" at bounding box center [90, 175] width 181 height 289
drag, startPoint x: 6, startPoint y: 309, endPoint x: 13, endPoint y: 175, distance: 134.5
click at [12, 175] on div "1 32 Tombelle Renaix, Belgium Delivery — 09:47 2 66 Rue Mitrecq Dour, Belgium D…" at bounding box center [90, 175] width 181 height 289
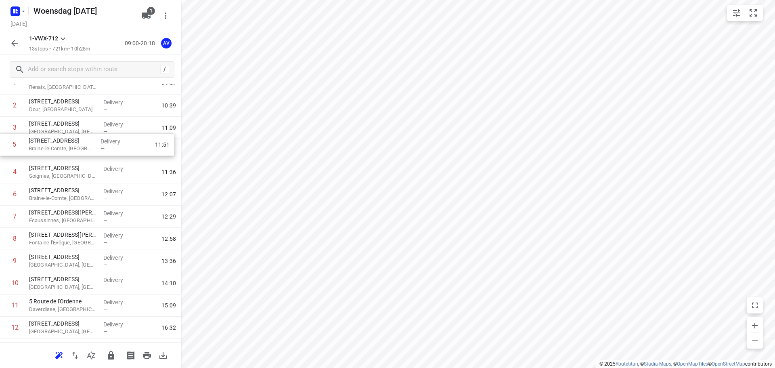
scroll to position [50, 0]
drag, startPoint x: 4, startPoint y: 132, endPoint x: 5, endPoint y: 151, distance: 18.6
click at [5, 151] on div "1 32 Tombelle Renaix, Belgium Delivery — 09:47 2 66 Rue Mitrecq Dour, Belgium D…" at bounding box center [90, 219] width 181 height 289
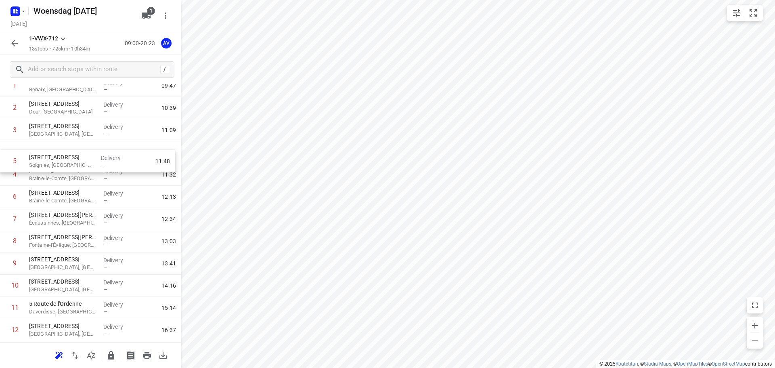
drag, startPoint x: 4, startPoint y: 178, endPoint x: 4, endPoint y: 155, distance: 23.0
click at [4, 155] on div "1 32 Tombelle Renaix, Belgium Delivery — 09:47 2 66 Rue Mitrecq Dour, Belgium D…" at bounding box center [90, 219] width 181 height 289
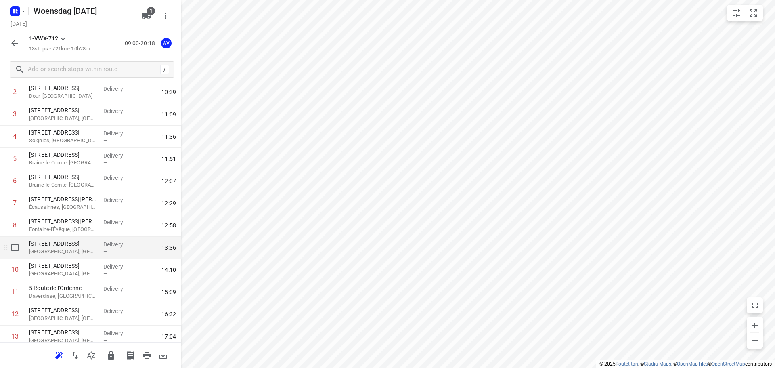
scroll to position [93, 0]
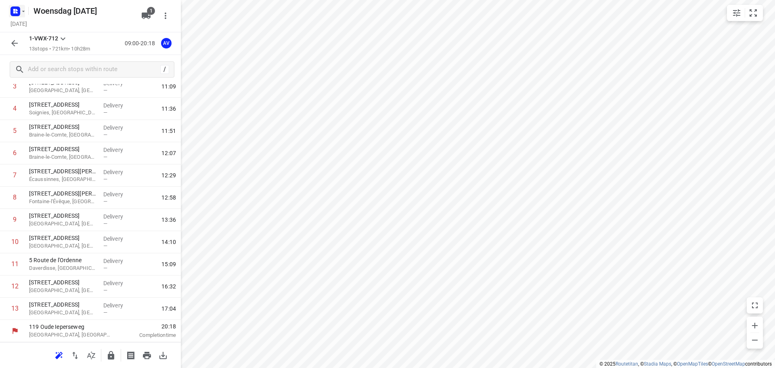
click at [17, 9] on icon "button" at bounding box center [17, 10] width 2 height 2
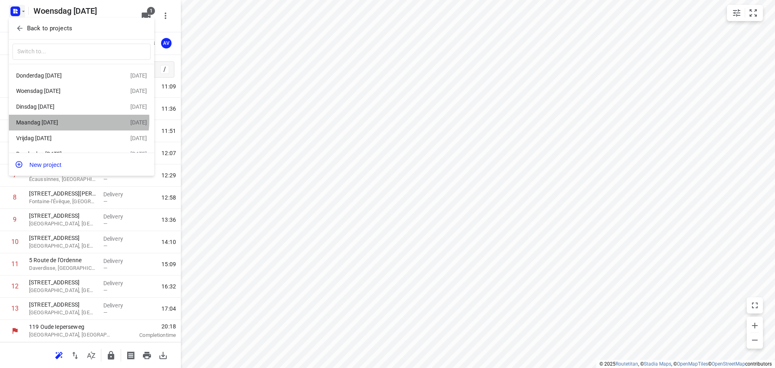
click at [55, 121] on div "[DATE]" at bounding box center [62, 122] width 93 height 6
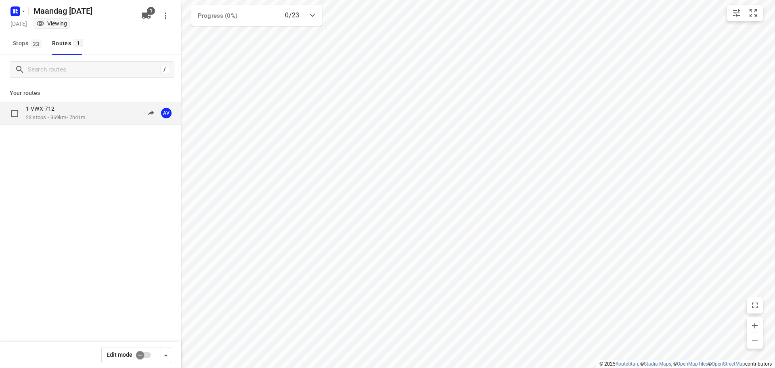
click at [93, 116] on div "1-VWX-712 23 stops • 369km • 7h41m 09:00-16:41 AV" at bounding box center [103, 113] width 155 height 17
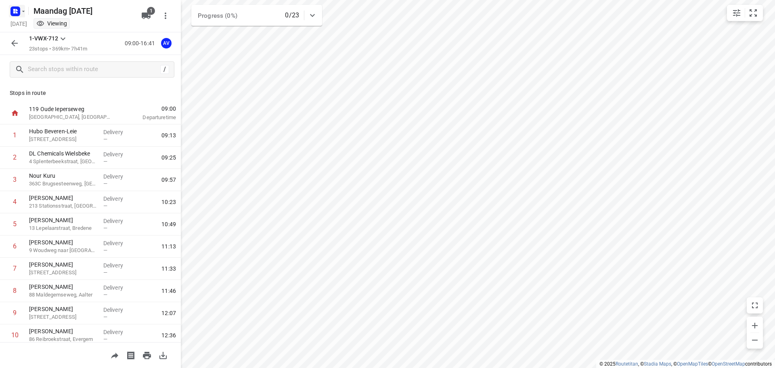
click at [20, 8] on rect "button" at bounding box center [15, 11] width 10 height 10
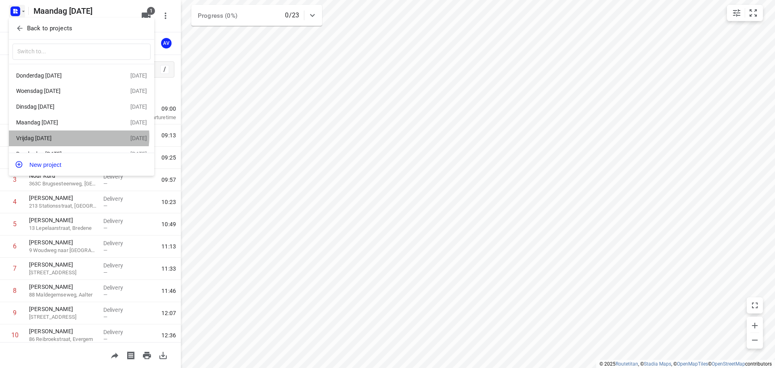
click at [72, 138] on div "[DATE]" at bounding box center [62, 138] width 93 height 6
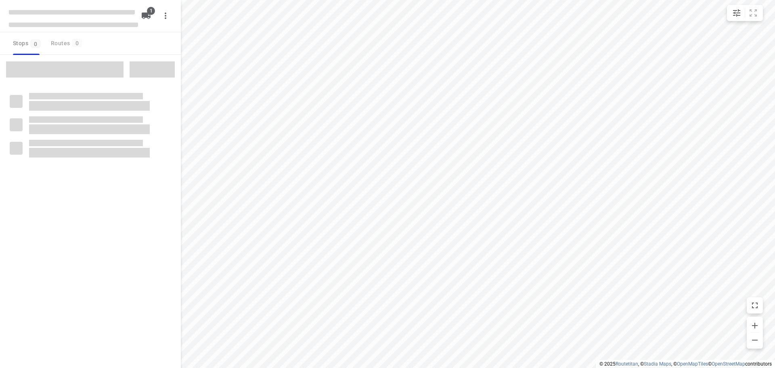
type input "distance"
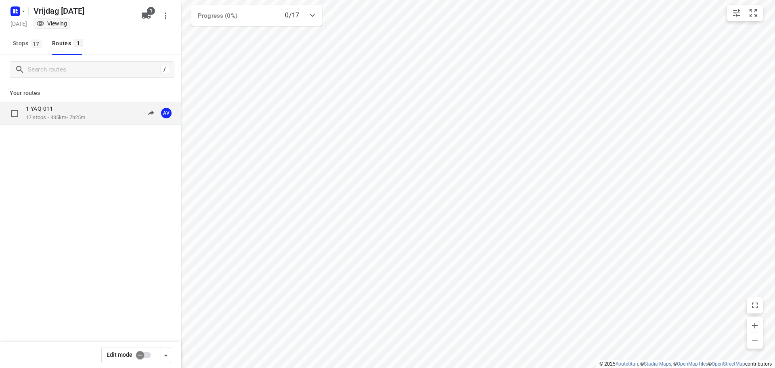
click at [98, 113] on div "1-YAQ-011 17 stops • 435km • 7h25m 09:00-16:25 AV" at bounding box center [103, 113] width 155 height 17
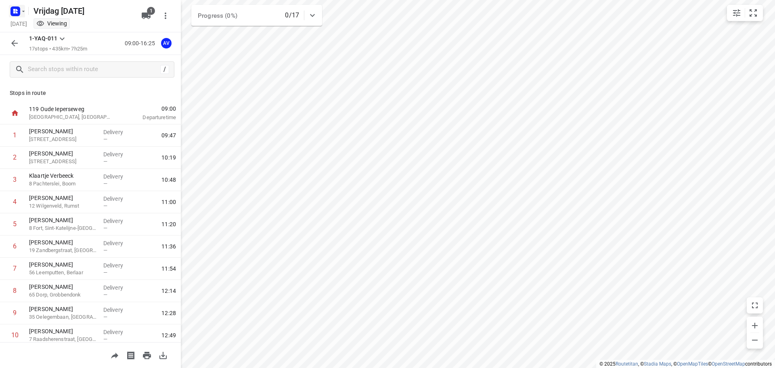
click at [20, 14] on icon "button" at bounding box center [23, 11] width 6 height 6
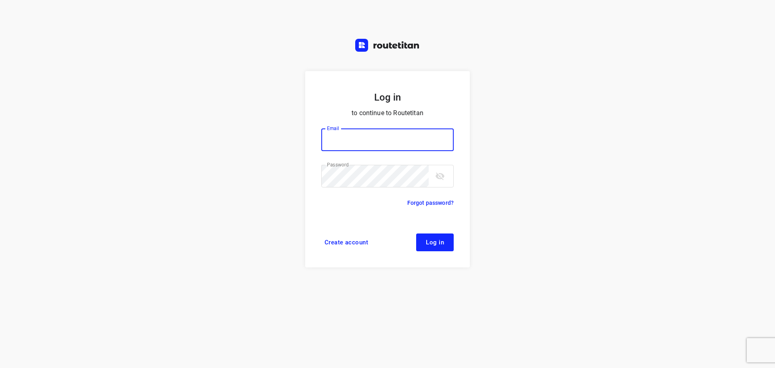
type input "[PERSON_NAME][EMAIL_ADDRESS][DOMAIN_NAME]"
click at [442, 240] on span "Log in" at bounding box center [435, 242] width 18 height 6
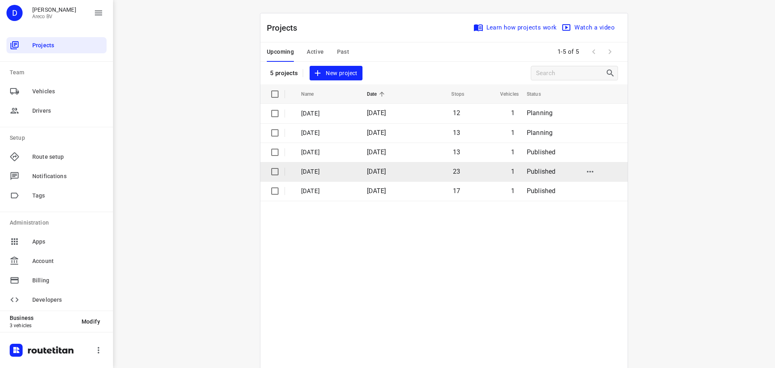
click at [400, 176] on td "[DATE]" at bounding box center [386, 171] width 53 height 19
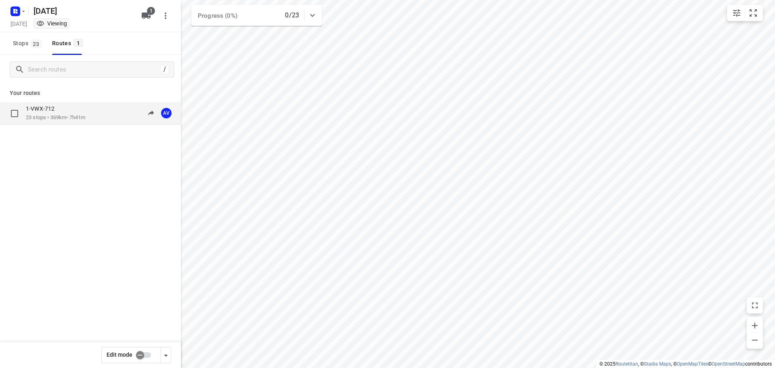
click at [82, 112] on div "1-VWX-712" at bounding box center [55, 109] width 59 height 9
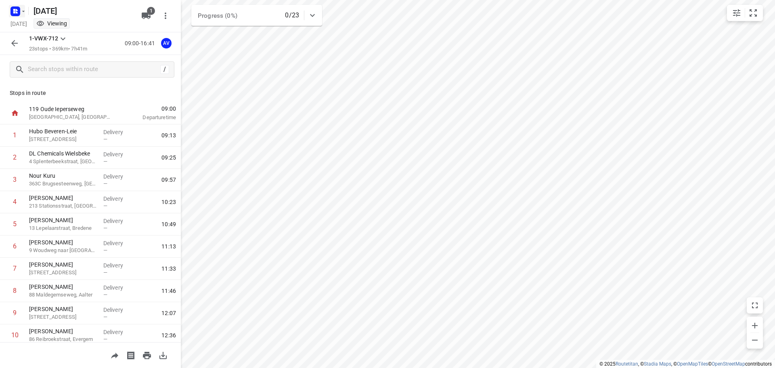
click at [23, 10] on icon "button" at bounding box center [23, 11] width 6 height 6
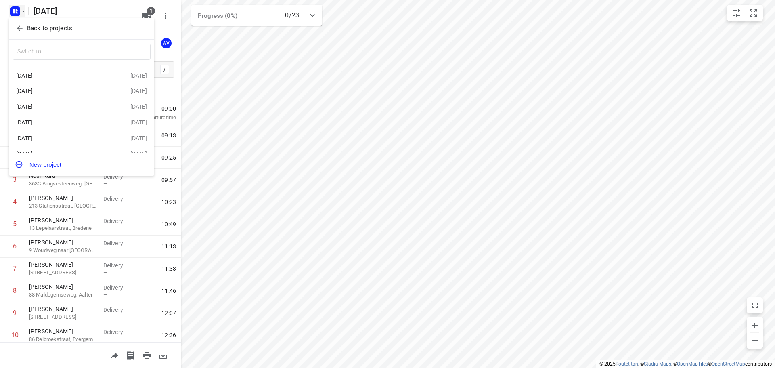
click at [78, 75] on div "[DATE]" at bounding box center [62, 75] width 93 height 6
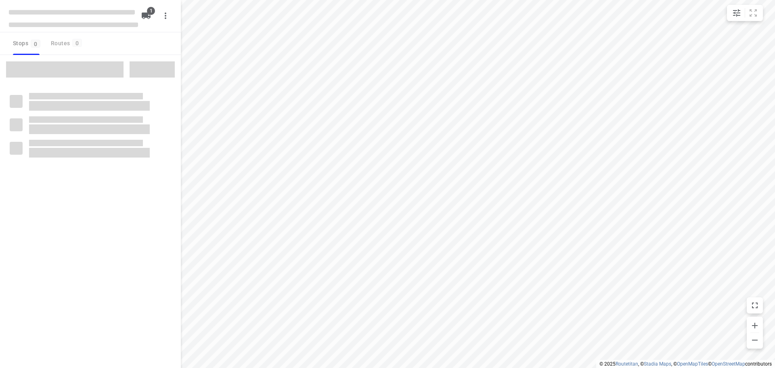
type input "distance"
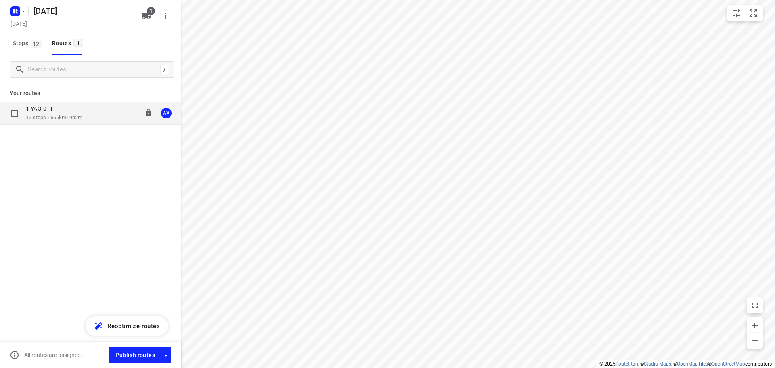
click at [82, 120] on p "12 stops • 565km • 9h2m" at bounding box center [54, 118] width 56 height 8
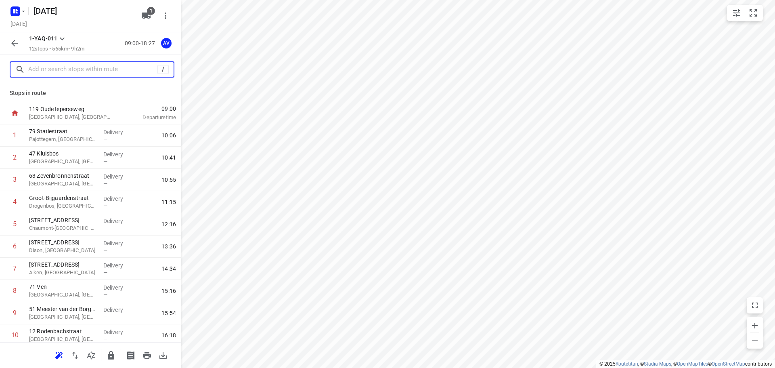
click at [73, 66] on input "text" at bounding box center [92, 69] width 129 height 13
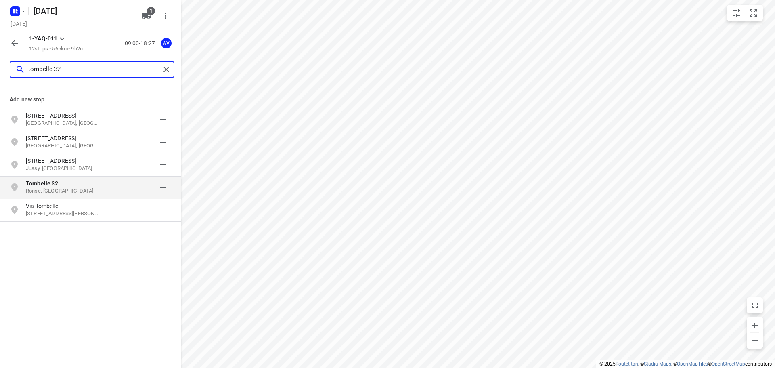
type input "tombelle 32"
click at [79, 190] on p "Ronse, [GEOGRAPHIC_DATA]" at bounding box center [63, 191] width 74 height 8
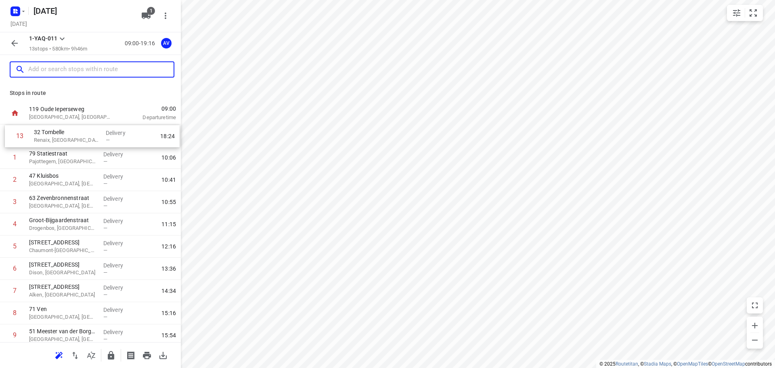
drag, startPoint x: 4, startPoint y: 312, endPoint x: 8, endPoint y: 138, distance: 174.4
click at [8, 138] on div "1 79 Statiestraat Pajottegem, [GEOGRAPHIC_DATA] Delivery — 10:06 2 47 Kluisbos …" at bounding box center [90, 268] width 181 height 289
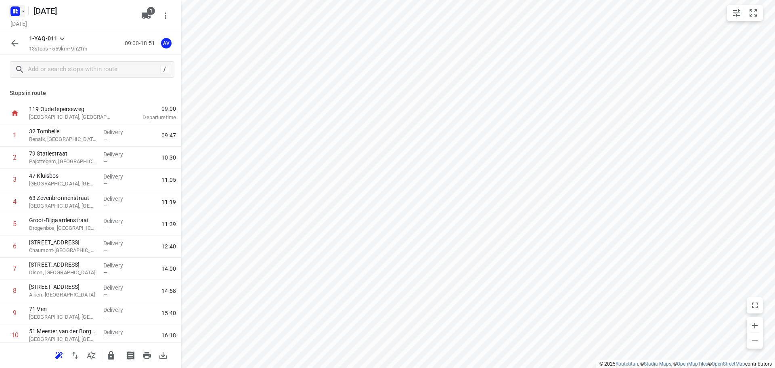
click at [18, 8] on rect "button" at bounding box center [15, 11] width 10 height 10
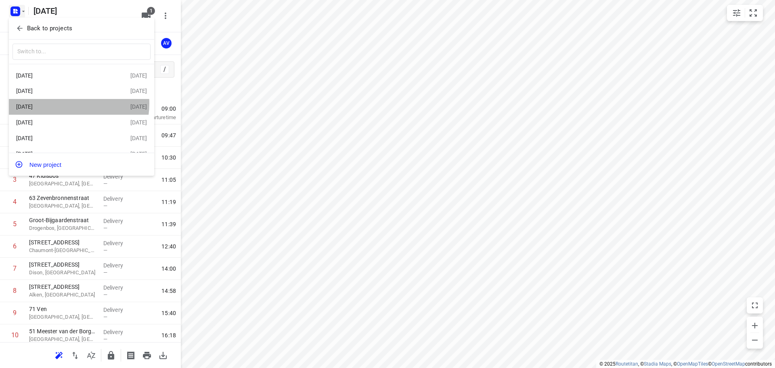
click at [65, 104] on div "[DATE]" at bounding box center [62, 106] width 93 height 6
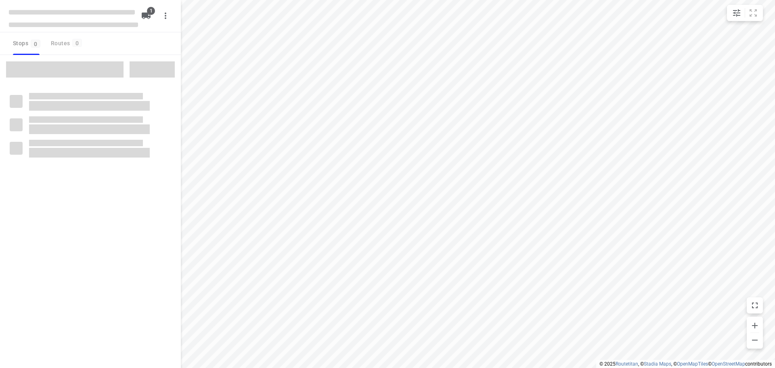
type input "distance"
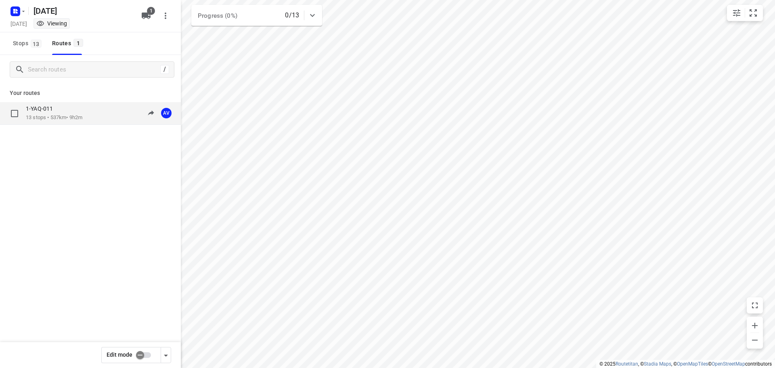
click at [91, 114] on div "1-YAQ-011 13 stops • 537km • 9h2m 09:00-18:02 AV" at bounding box center [103, 113] width 155 height 17
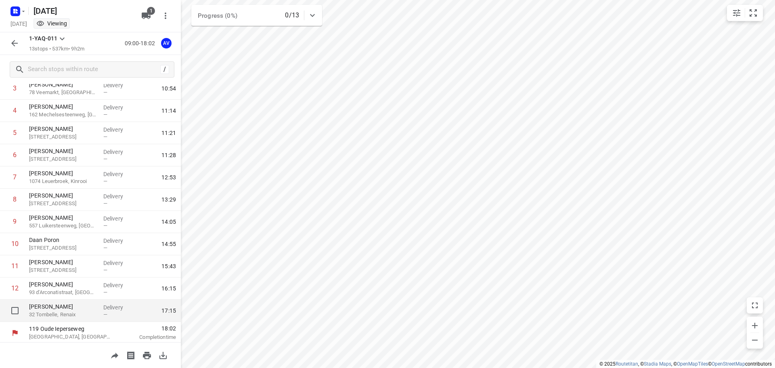
scroll to position [93, 0]
click at [13, 309] on input "checkbox" at bounding box center [15, 308] width 16 height 16
checkbox input "true"
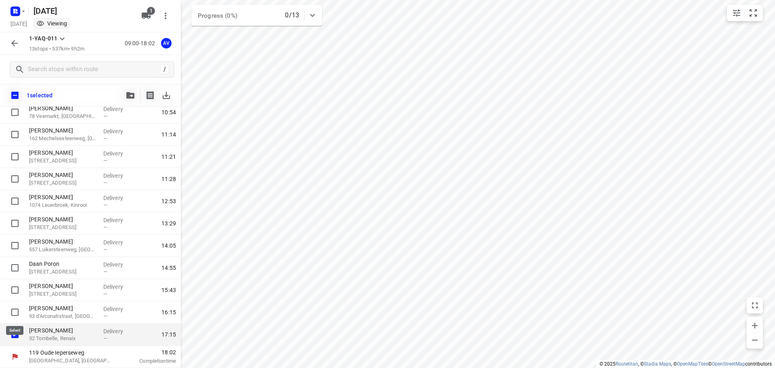
scroll to position [90, 0]
click at [16, 334] on input "checkbox" at bounding box center [15, 334] width 16 height 16
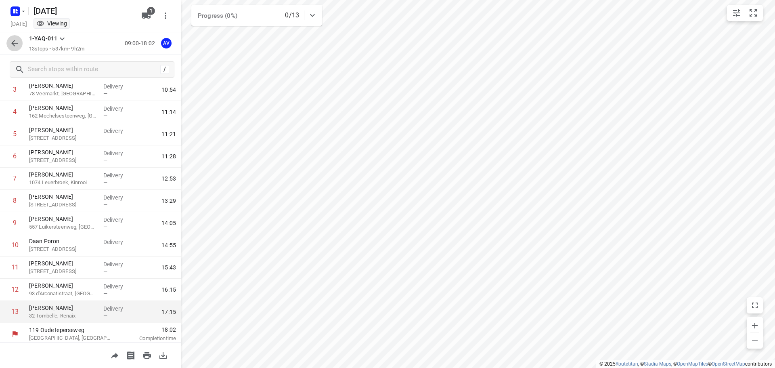
click at [14, 42] on icon "button" at bounding box center [14, 43] width 6 height 6
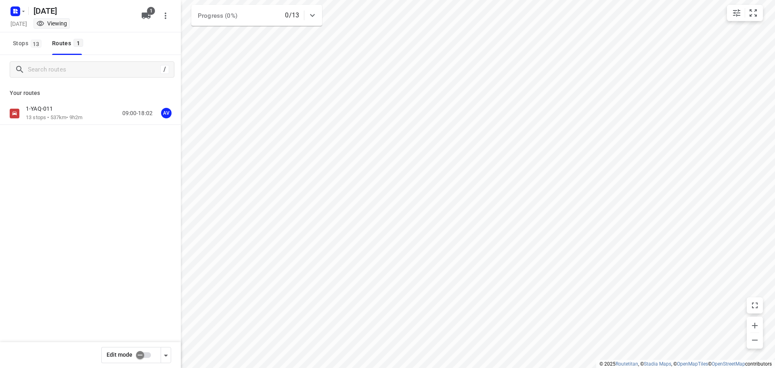
click at [145, 354] on input "checkbox" at bounding box center [140, 354] width 46 height 15
checkbox input "true"
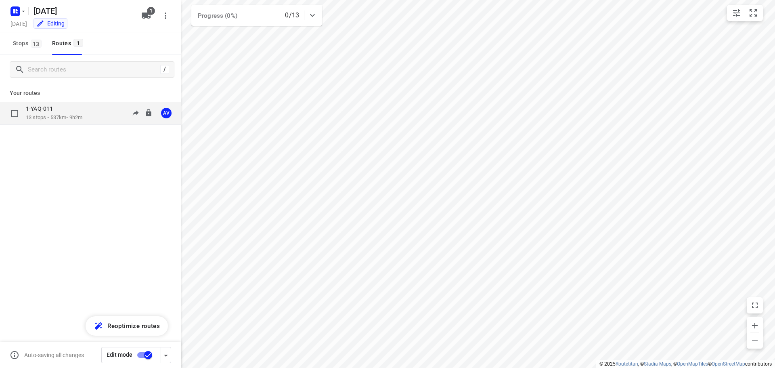
click at [86, 114] on div "1-YAQ-011 13 stops • 537km • 9h2m 09:00-18:02 AV" at bounding box center [103, 113] width 155 height 17
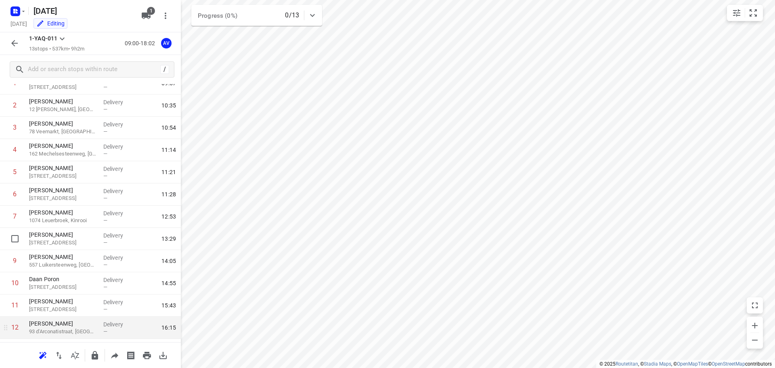
scroll to position [93, 0]
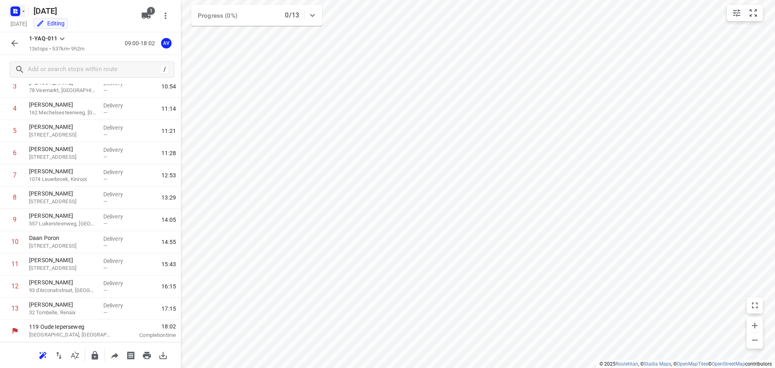
click at [15, 11] on icon "button" at bounding box center [14, 12] width 2 height 2
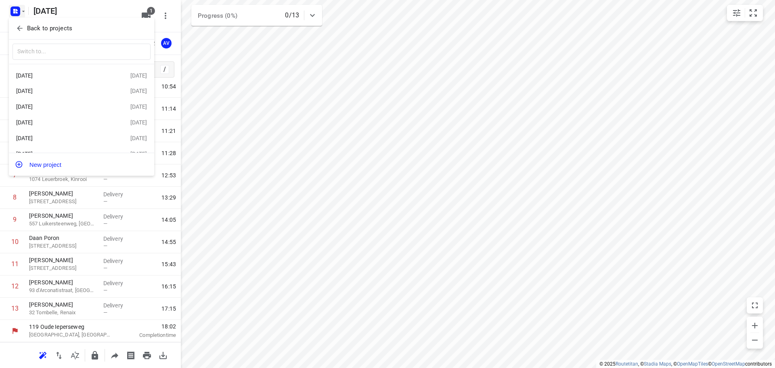
click at [72, 90] on div "[DATE]" at bounding box center [62, 91] width 93 height 6
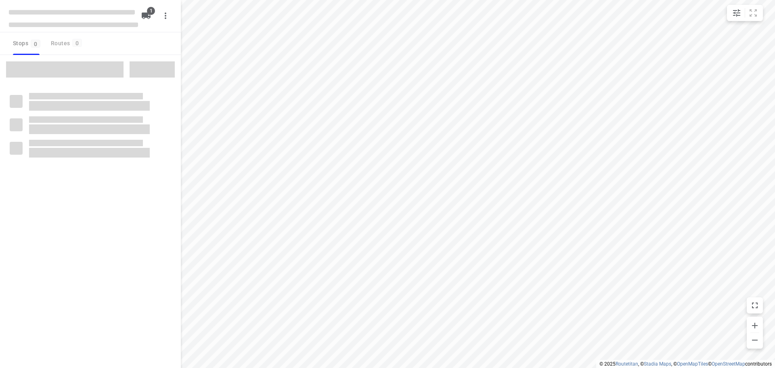
type input "distance"
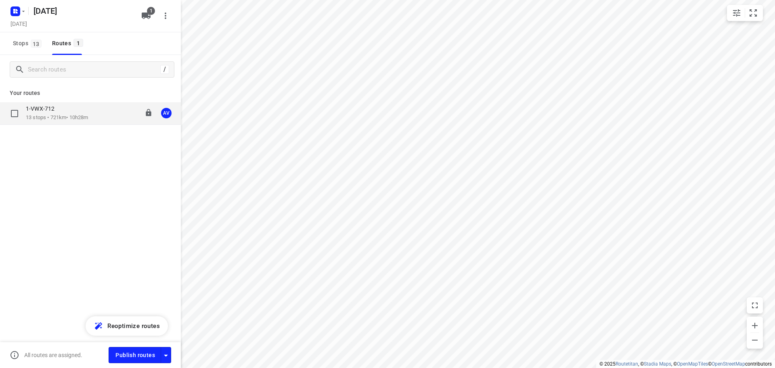
click at [87, 113] on div "1-VWX-712" at bounding box center [57, 109] width 62 height 9
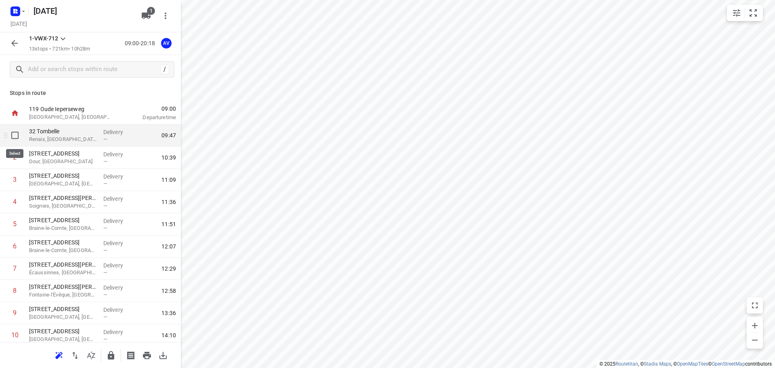
click at [17, 136] on input "checkbox" at bounding box center [15, 135] width 16 height 16
checkbox input "true"
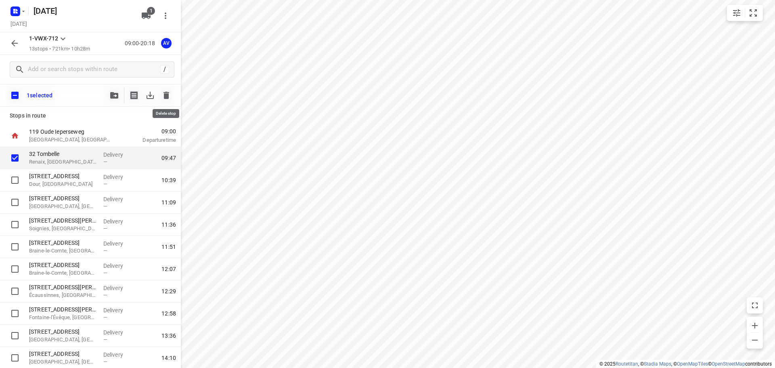
click at [166, 92] on icon "button" at bounding box center [166, 95] width 6 height 7
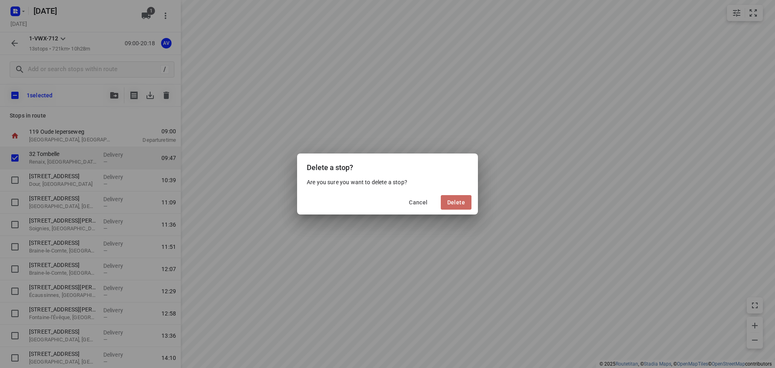
click at [452, 202] on span "Delete" at bounding box center [456, 202] width 18 height 6
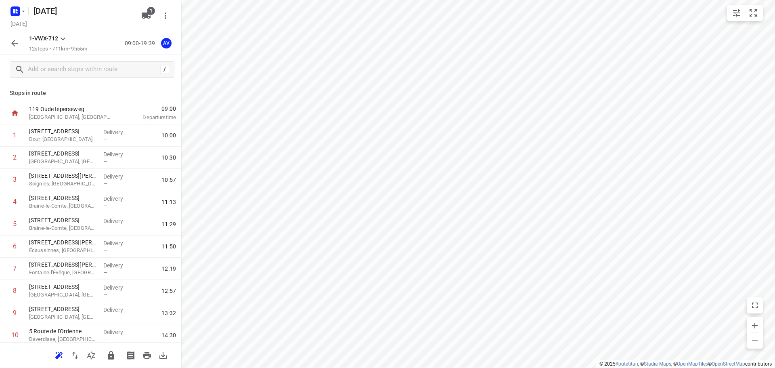
click at [13, 41] on icon "button" at bounding box center [15, 43] width 10 height 10
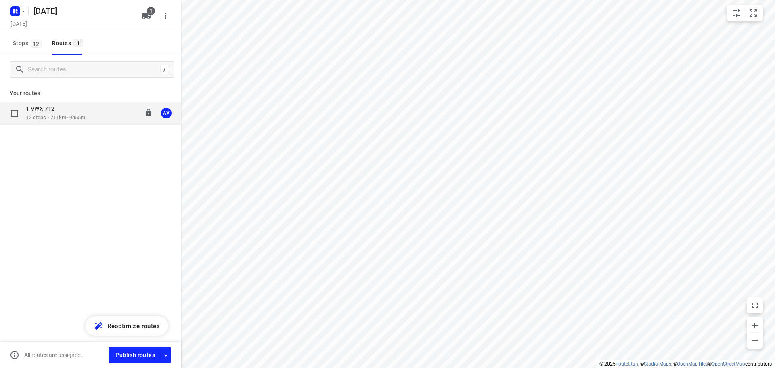
click at [53, 116] on p "12 stops • 711km • 9h55m" at bounding box center [55, 118] width 59 height 8
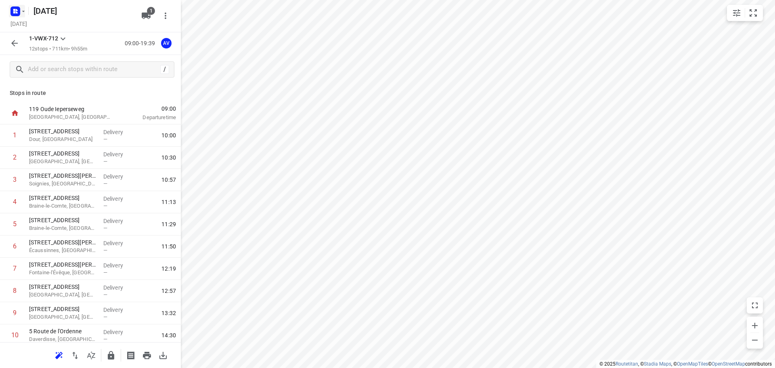
click at [17, 8] on rect "button" at bounding box center [15, 11] width 10 height 10
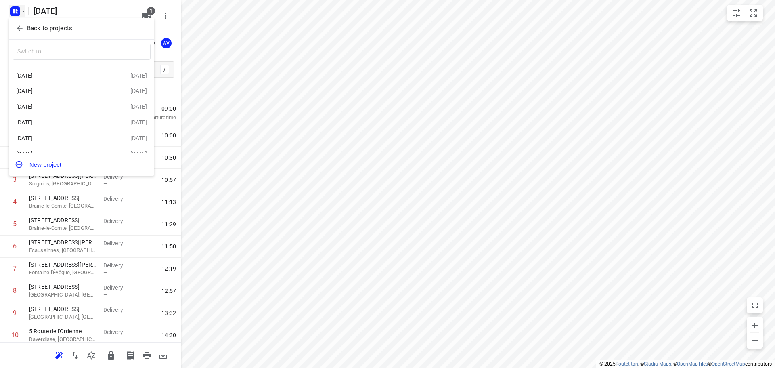
click at [64, 106] on div "[DATE]" at bounding box center [62, 106] width 93 height 6
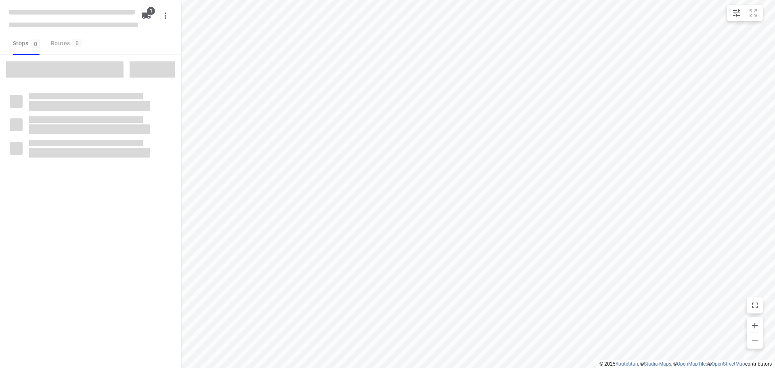
type input "distance"
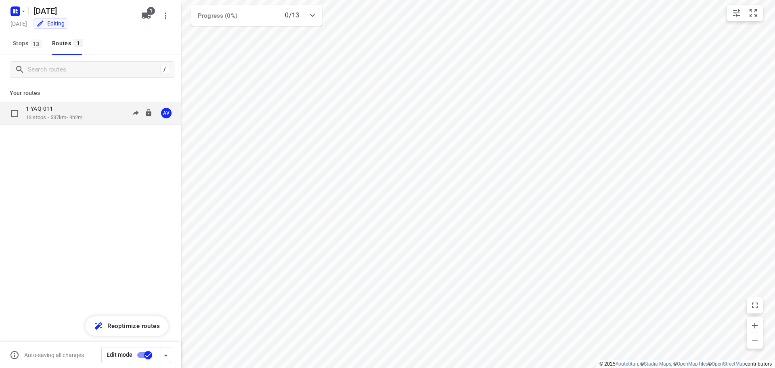
click at [94, 115] on div "1-YAQ-011 13 stops • 537km • 9h2m 09:00-18:02 AV" at bounding box center [103, 113] width 155 height 17
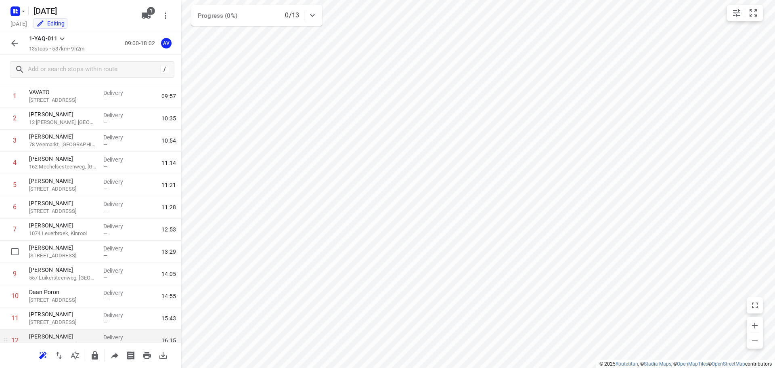
scroll to position [93, 0]
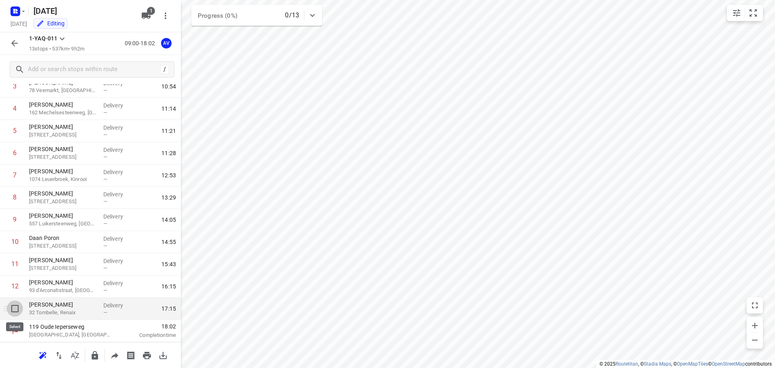
click at [14, 308] on input "checkbox" at bounding box center [15, 308] width 16 height 16
checkbox input "true"
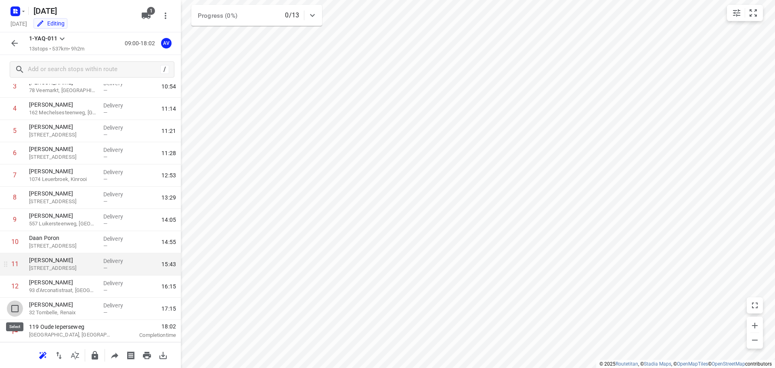
scroll to position [90, 0]
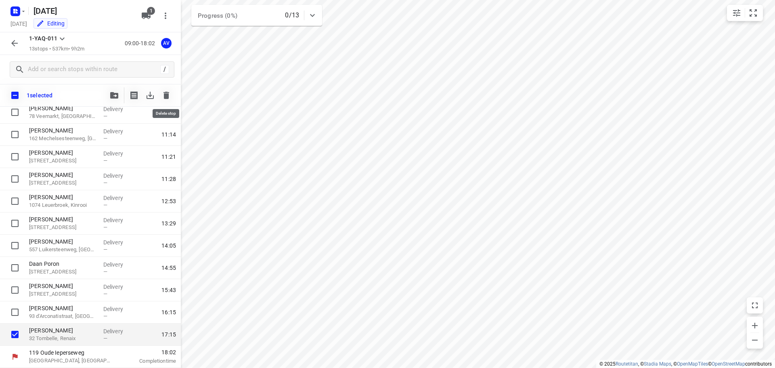
click at [166, 92] on icon "button" at bounding box center [166, 95] width 6 height 7
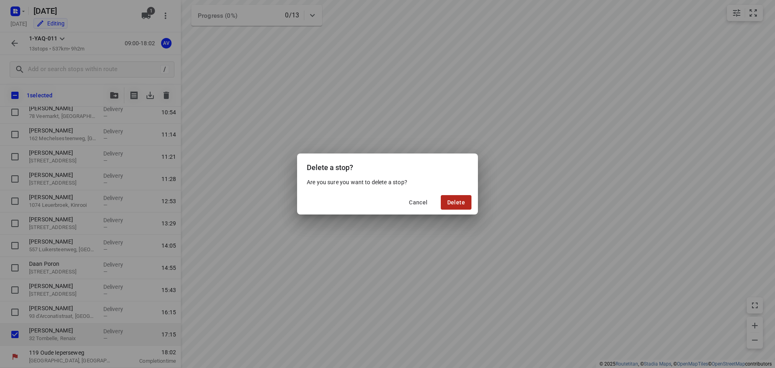
click at [458, 205] on span "Delete" at bounding box center [456, 202] width 18 height 6
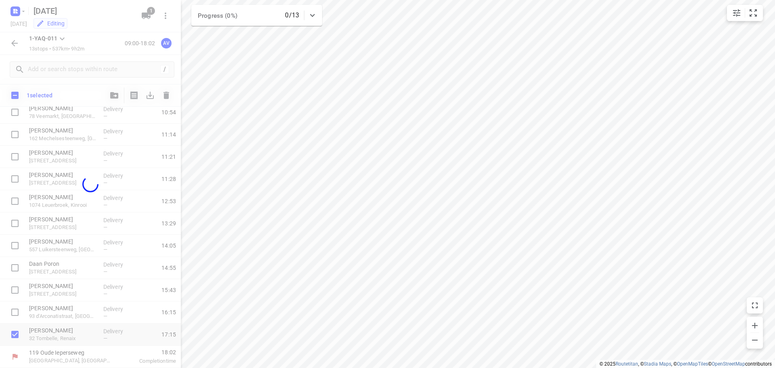
scroll to position [71, 0]
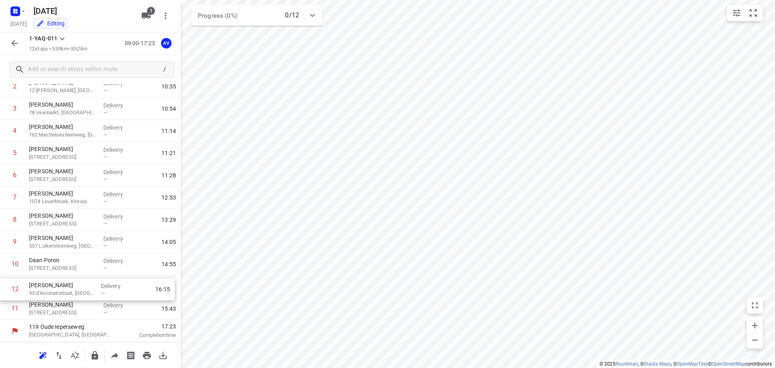
drag, startPoint x: 3, startPoint y: 310, endPoint x: 8, endPoint y: 286, distance: 25.1
click at [3, 289] on div "1 VAVATO 14 Waaslandlaan, Lokeren Delivery — 09:57 2 [PERSON_NAME] 12 [PERSON_N…" at bounding box center [90, 186] width 181 height 266
click at [20, 43] on button "button" at bounding box center [14, 43] width 16 height 16
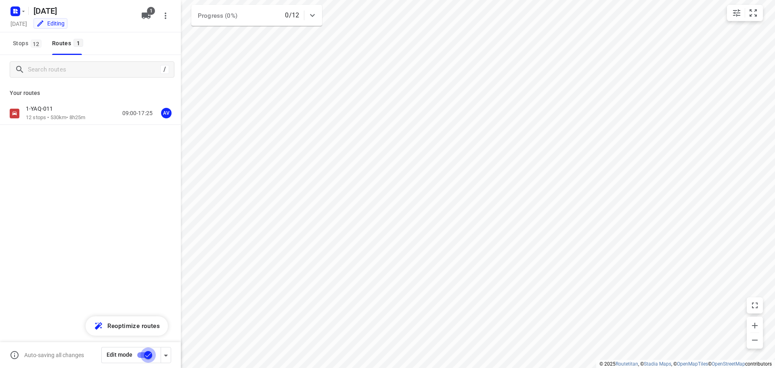
click at [143, 353] on input "checkbox" at bounding box center [148, 354] width 46 height 15
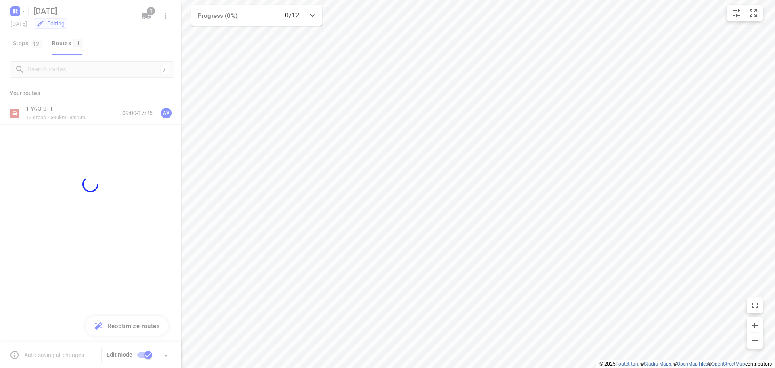
checkbox input "false"
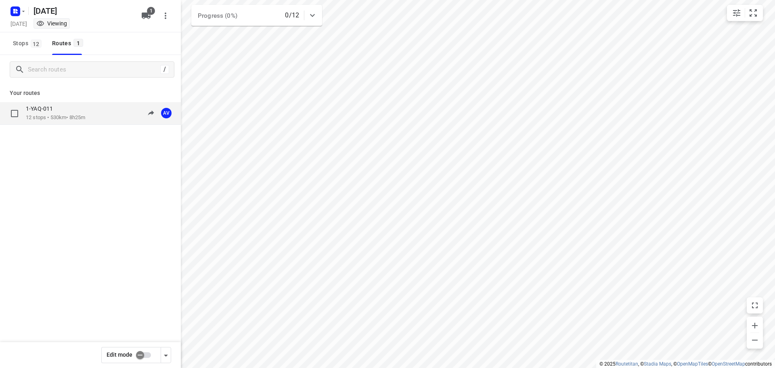
click at [91, 111] on div "1-YAQ-011 12 stops • 530km • 8h25m 09:00-17:25 AV" at bounding box center [103, 113] width 155 height 17
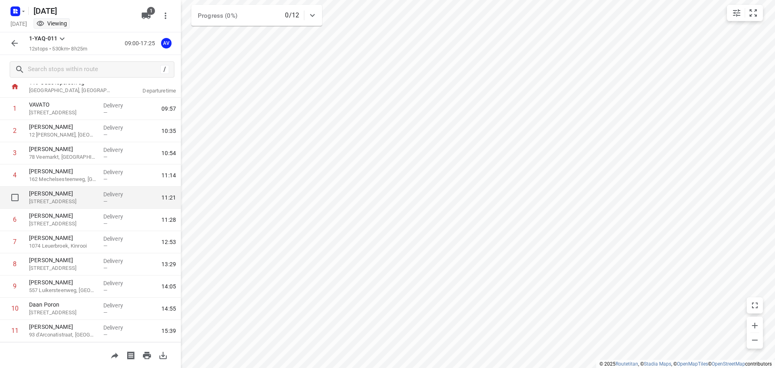
scroll to position [40, 0]
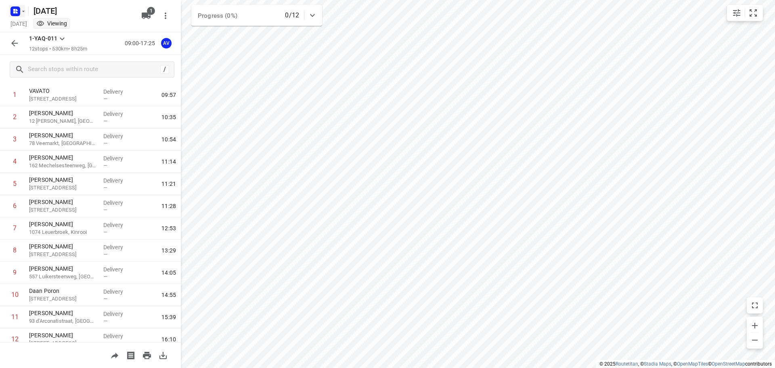
click at [19, 9] on rect "button" at bounding box center [15, 11] width 10 height 10
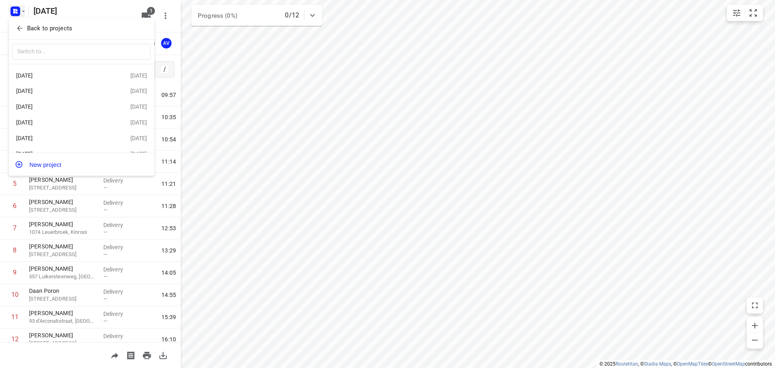
click at [67, 90] on div "[DATE]" at bounding box center [62, 91] width 93 height 6
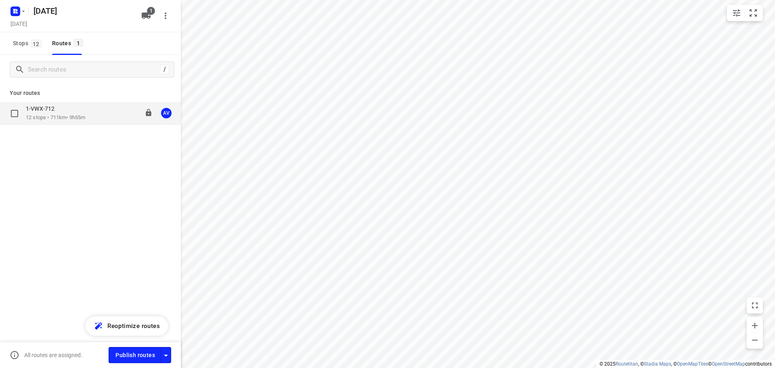
click at [92, 118] on div "1-VWX-712 12 stops • 711km • 9h55m 09:00-19:39 AV" at bounding box center [103, 113] width 155 height 17
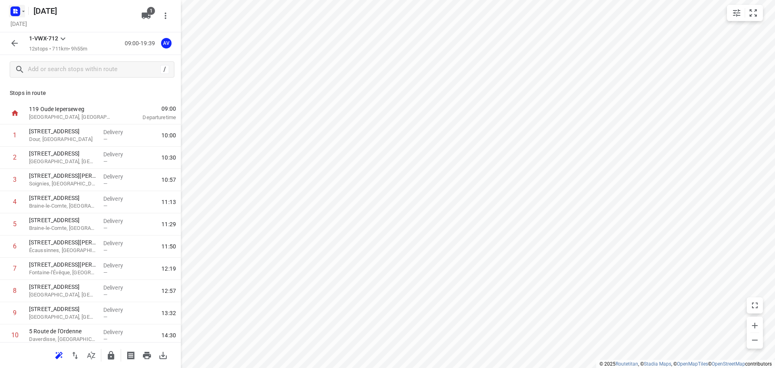
click at [21, 11] on icon "button" at bounding box center [23, 11] width 6 height 6
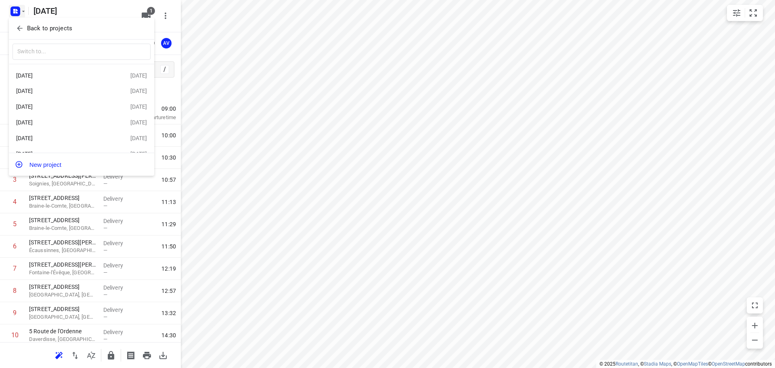
click at [71, 105] on div "[DATE]" at bounding box center [62, 106] width 93 height 6
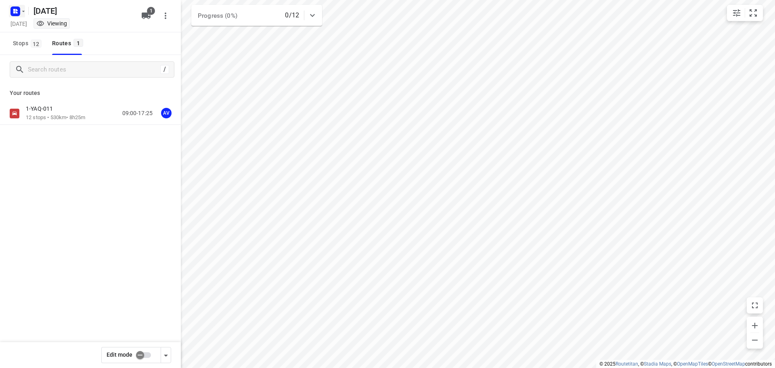
click at [19, 10] on rect "button" at bounding box center [15, 11] width 10 height 10
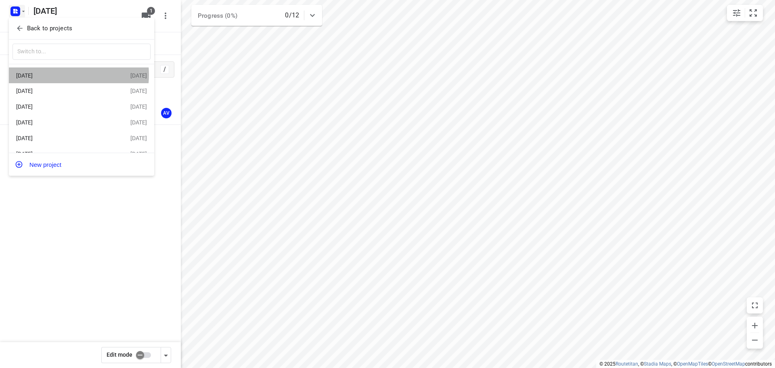
click at [58, 75] on div "[DATE]" at bounding box center [62, 75] width 93 height 6
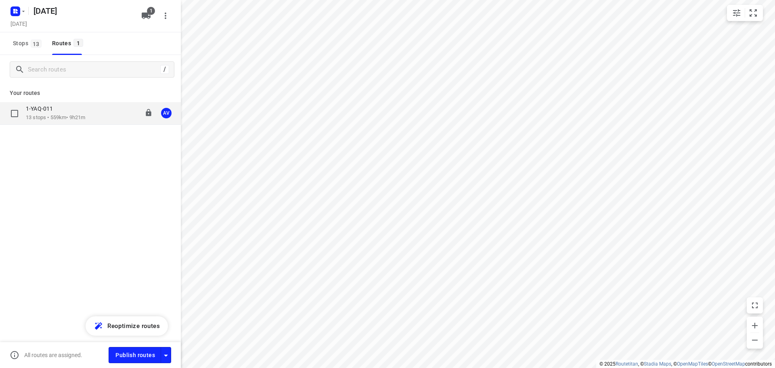
click at [82, 119] on p "13 stops • 559km • 9h21m" at bounding box center [55, 118] width 59 height 8
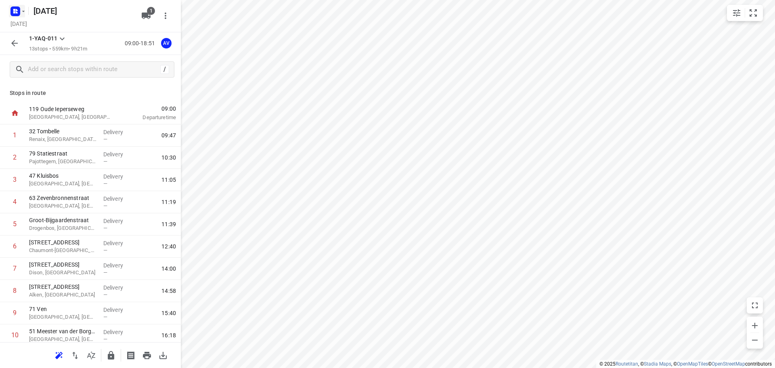
click at [22, 12] on icon "button" at bounding box center [23, 11] width 6 height 6
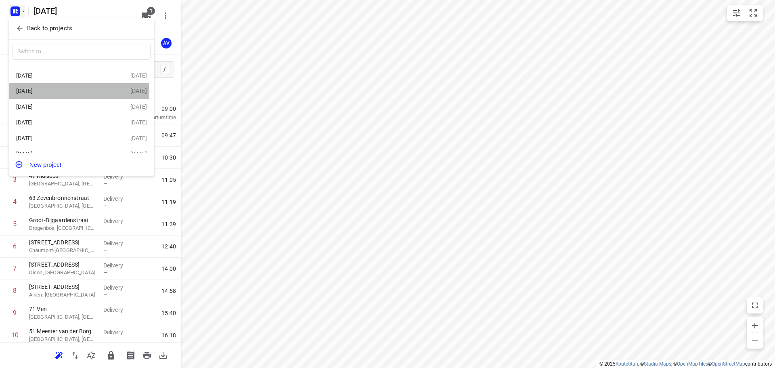
click at [70, 93] on div "[DATE]" at bounding box center [62, 91] width 93 height 6
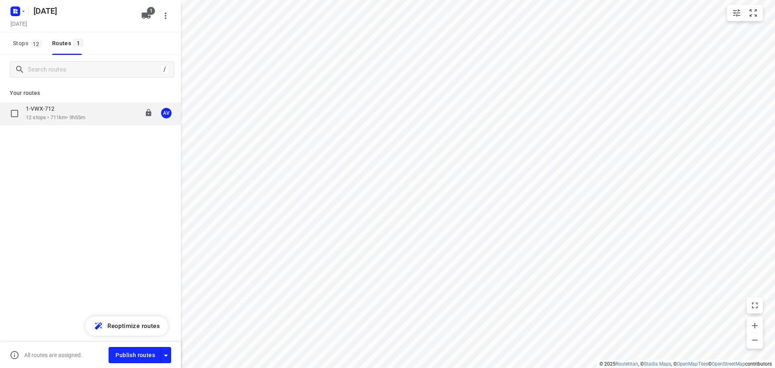
click at [94, 115] on div "1-VWX-712 12 stops • 711km • 9h55m 09:00-19:39 AV" at bounding box center [103, 113] width 155 height 17
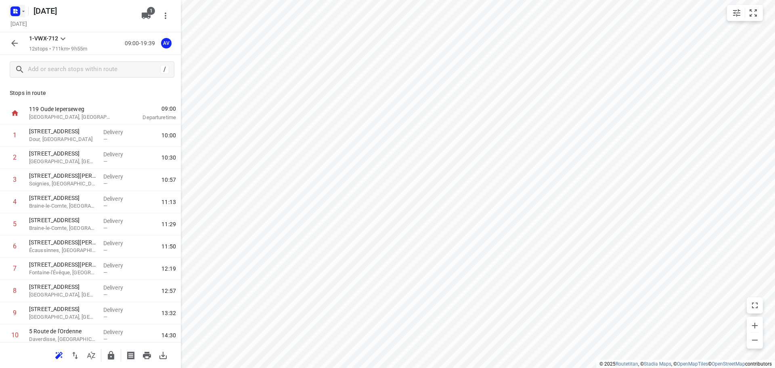
click at [19, 12] on rect "button" at bounding box center [15, 11] width 10 height 10
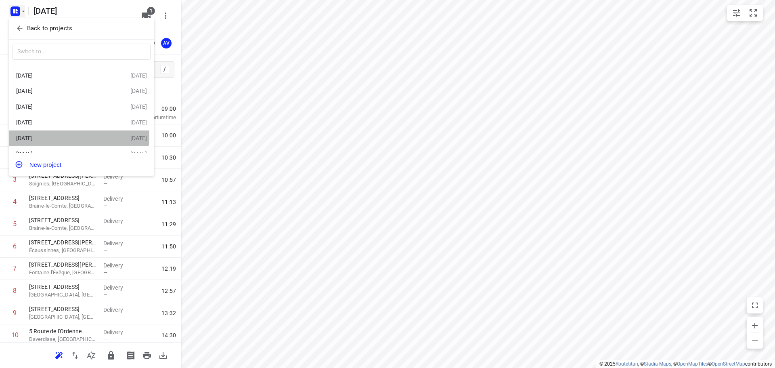
click at [62, 138] on div "[DATE]" at bounding box center [62, 138] width 93 height 6
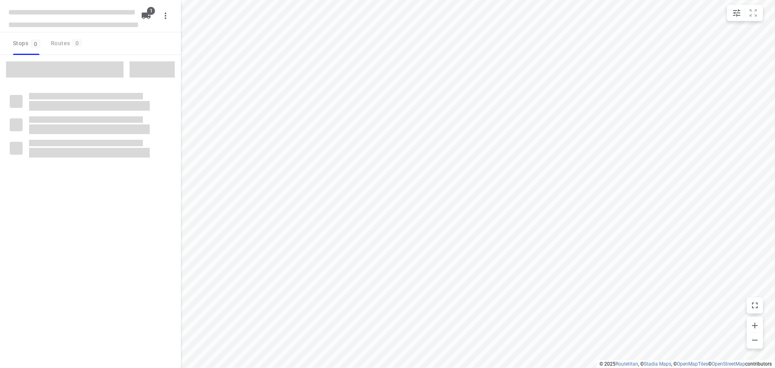
type input "distance"
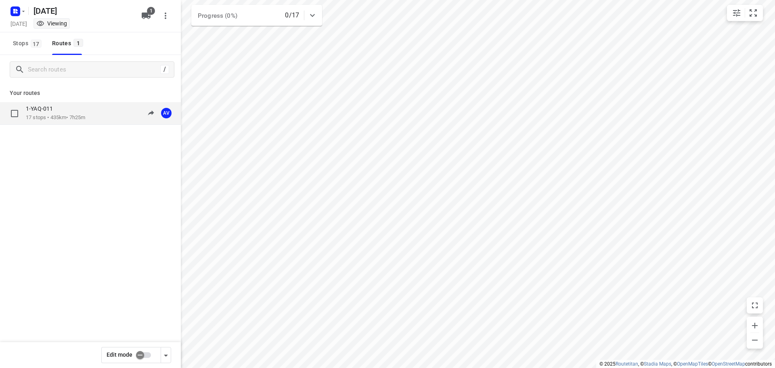
click at [85, 105] on div "1-YAQ-011" at bounding box center [55, 109] width 59 height 9
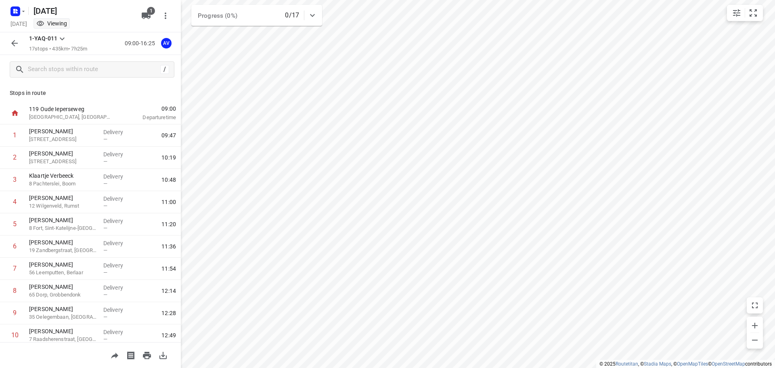
click at [16, 44] on icon "button" at bounding box center [15, 43] width 10 height 10
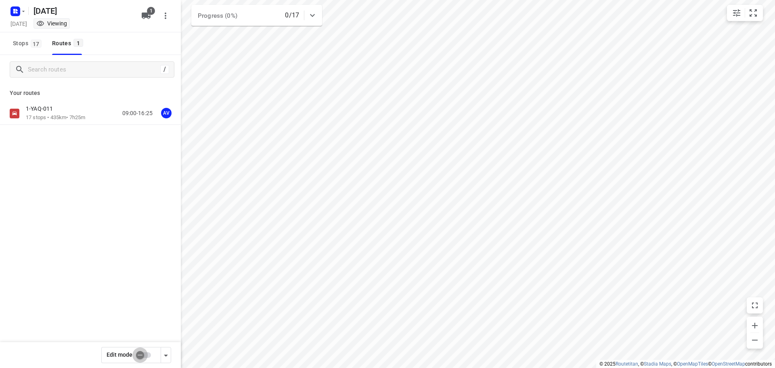
click at [145, 352] on input "checkbox" at bounding box center [140, 354] width 46 height 15
checkbox input "true"
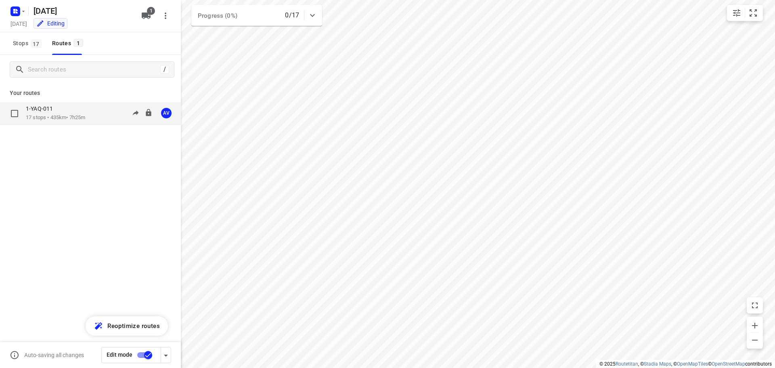
click at [95, 113] on div "1-YAQ-011 17 stops • 435km • 7h25m 09:00-16:25 AV" at bounding box center [103, 113] width 155 height 17
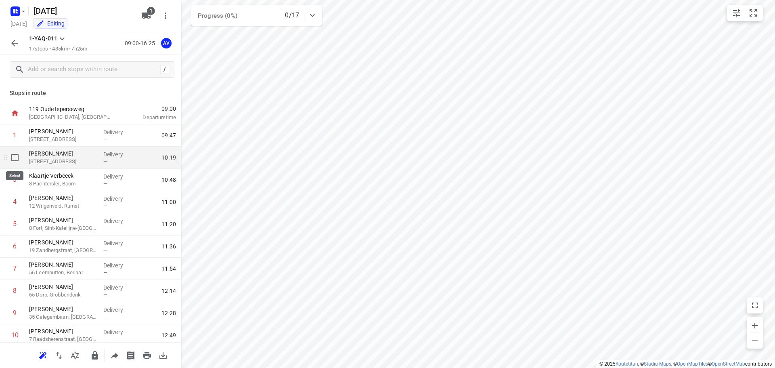
click at [14, 159] on input "checkbox" at bounding box center [15, 157] width 16 height 16
checkbox input "true"
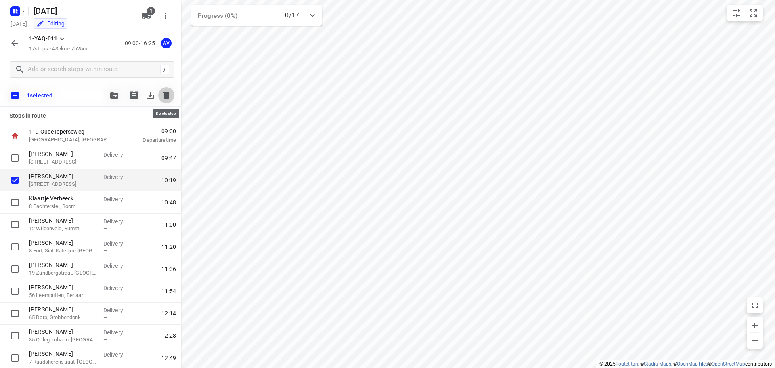
click at [169, 96] on icon "button" at bounding box center [166, 95] width 10 height 10
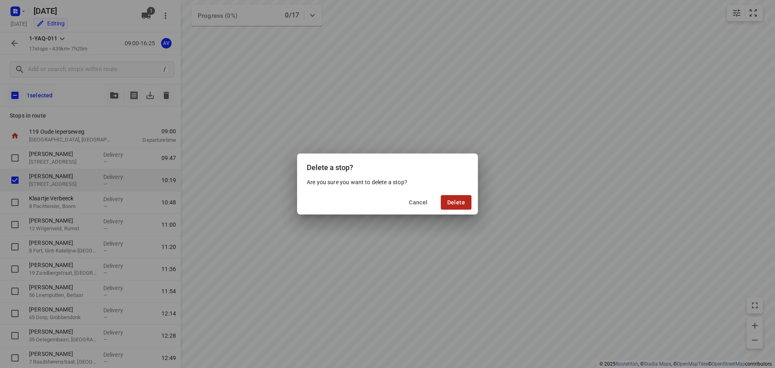
click at [463, 202] on span "Delete" at bounding box center [456, 202] width 18 height 6
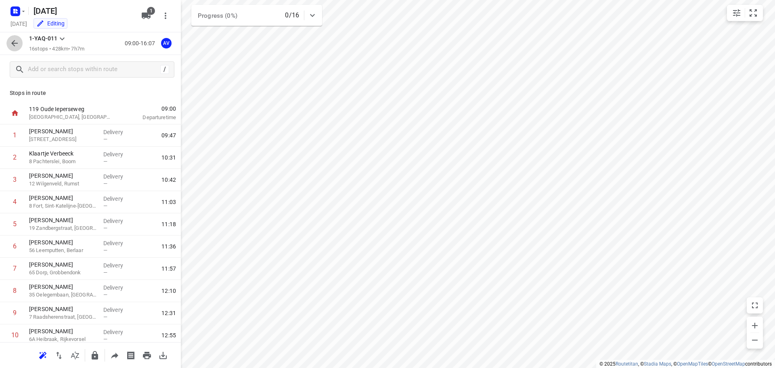
click at [16, 43] on icon "button" at bounding box center [15, 43] width 10 height 10
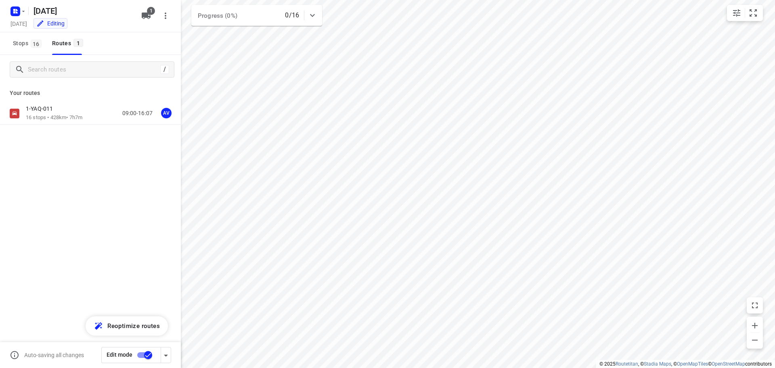
click at [142, 355] on input "checkbox" at bounding box center [148, 354] width 46 height 15
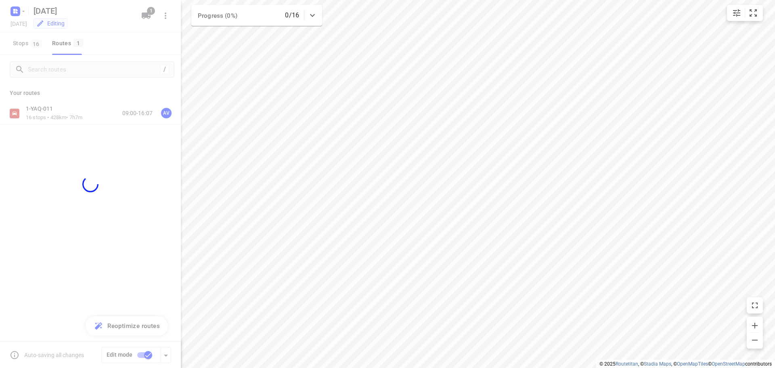
checkbox input "false"
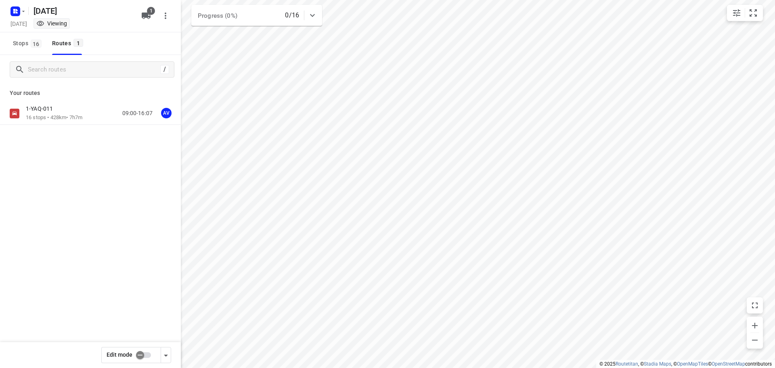
click at [96, 113] on div "1-YAQ-011 16 stops • 428km • 7h7m 09:00-16:07 AV" at bounding box center [103, 113] width 155 height 17
